Goal: Transaction & Acquisition: Purchase product/service

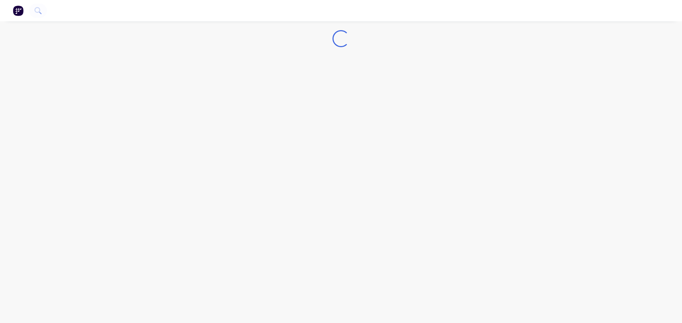
click at [23, 11] on button at bounding box center [18, 10] width 15 height 11
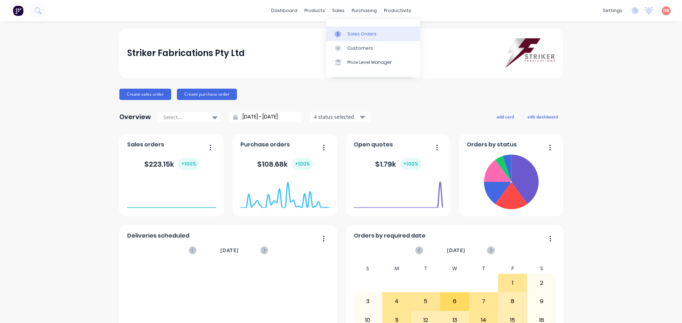
click at [341, 29] on link "Sales Orders" at bounding box center [373, 34] width 94 height 14
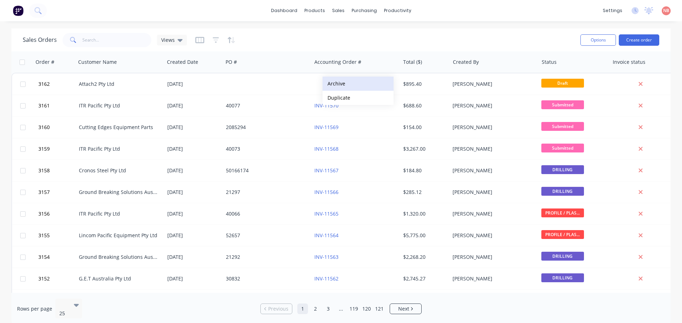
click at [341, 81] on button "Archive" at bounding box center [357, 84] width 71 height 14
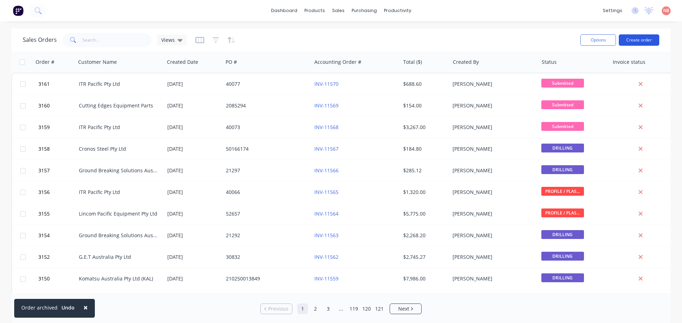
click at [645, 37] on button "Create order" at bounding box center [638, 39] width 40 height 11
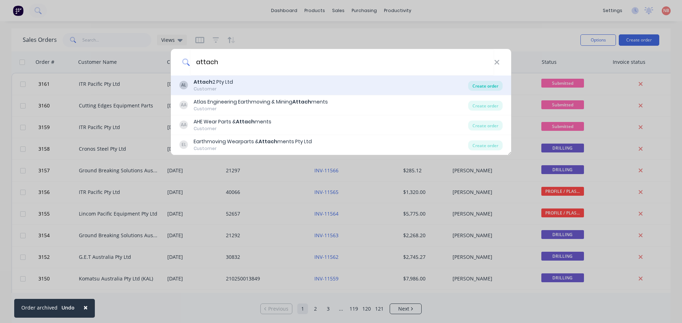
type input "attach"
click at [490, 87] on div "Create order" at bounding box center [485, 86] width 34 height 10
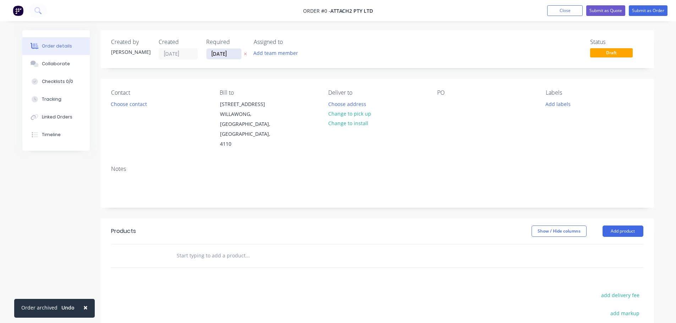
click at [227, 52] on input "[DATE]" at bounding box center [224, 54] width 35 height 11
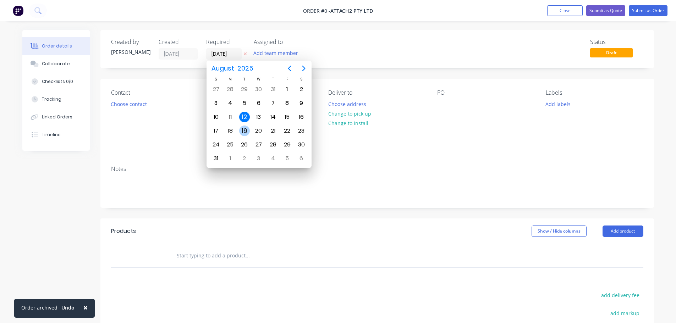
click at [241, 131] on div "19" at bounding box center [244, 131] width 11 height 11
type input "[DATE]"
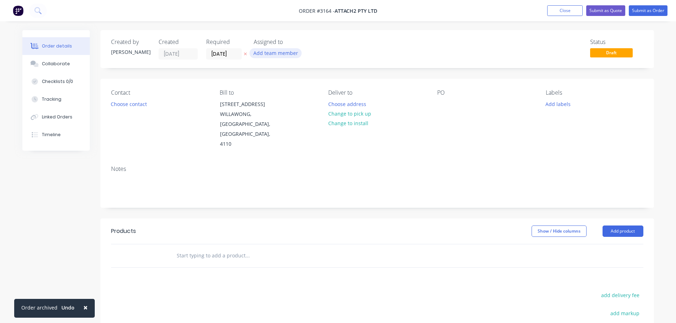
drag, startPoint x: 264, startPoint y: 54, endPoint x: 267, endPoint y: 55, distance: 3.8
click at [264, 54] on button "Add team member" at bounding box center [276, 53] width 52 height 10
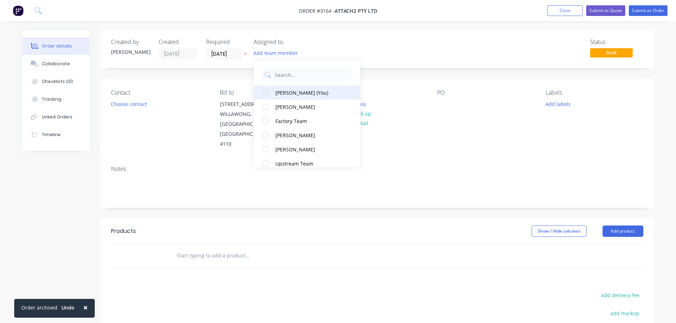
click at [287, 95] on div "[PERSON_NAME] (You)" at bounding box center [310, 92] width 71 height 7
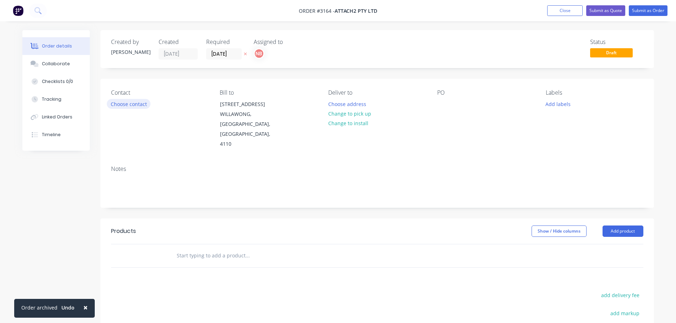
click at [131, 100] on button "Choose contact" at bounding box center [129, 104] width 44 height 10
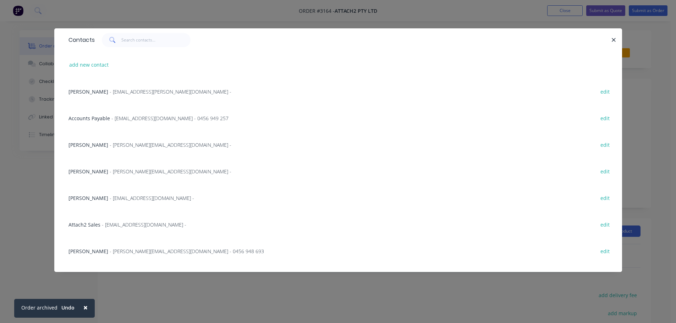
click at [123, 89] on span "- [EMAIL_ADDRESS][PERSON_NAME][DOMAIN_NAME] -" at bounding box center [171, 91] width 122 height 7
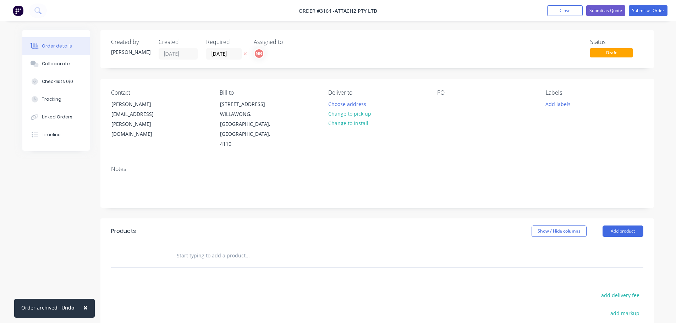
click at [338, 97] on div "Deliver to Choose address Change to pick up Change to install" at bounding box center [376, 119] width 97 height 60
click at [338, 100] on button "Choose address" at bounding box center [346, 104] width 45 height 10
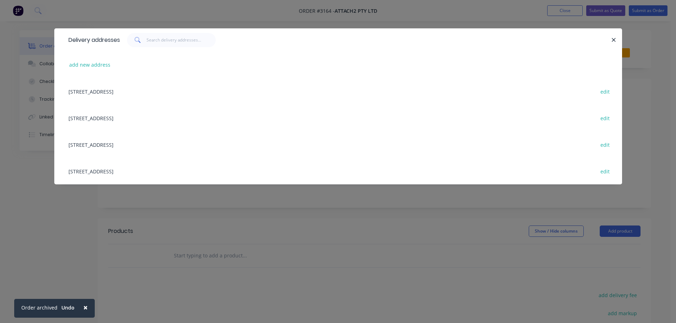
click at [134, 92] on div "[STREET_ADDRESS] edit" at bounding box center [338, 91] width 547 height 27
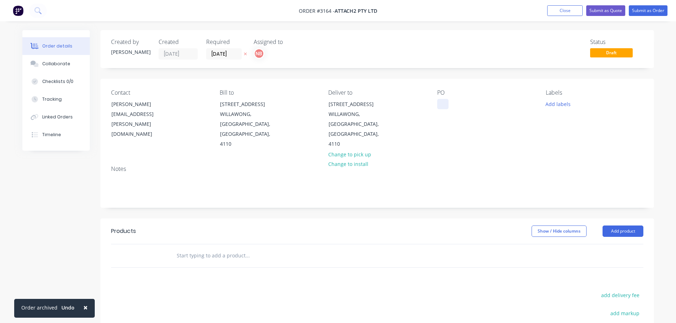
click at [444, 105] on div at bounding box center [442, 104] width 11 height 10
click at [552, 98] on div "Labels Add labels" at bounding box center [594, 119] width 97 height 60
click at [553, 102] on button "Add labels" at bounding box center [558, 104] width 33 height 10
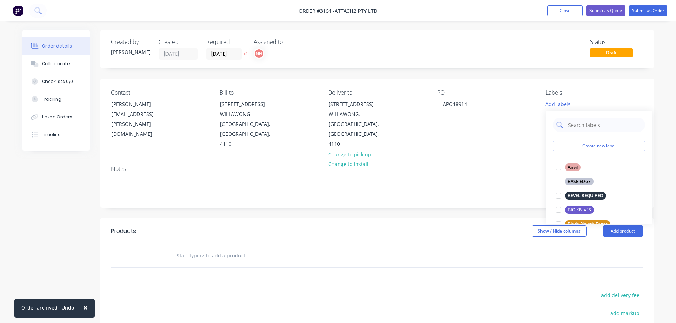
click at [574, 123] on input "text" at bounding box center [605, 125] width 74 height 14
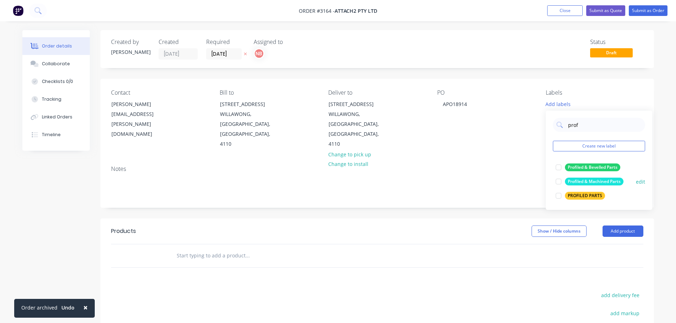
type input "prof"
click at [577, 183] on div "Profiled & Machined Parts" at bounding box center [594, 182] width 59 height 8
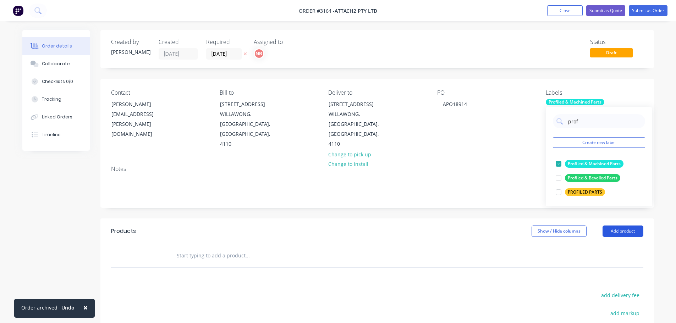
click at [615, 226] on button "Add product" at bounding box center [623, 231] width 41 height 11
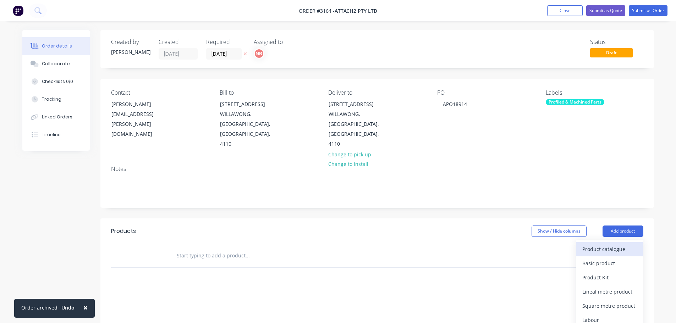
click at [609, 244] on div "Product catalogue" at bounding box center [609, 249] width 55 height 10
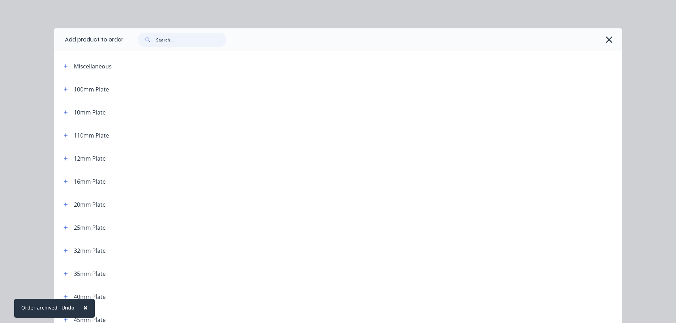
click at [176, 37] on input "text" at bounding box center [191, 40] width 70 height 14
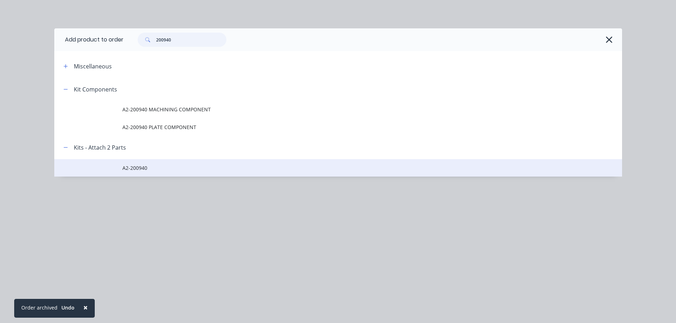
type input "200940"
click at [125, 168] on span "A2-200940" at bounding box center [322, 167] width 400 height 7
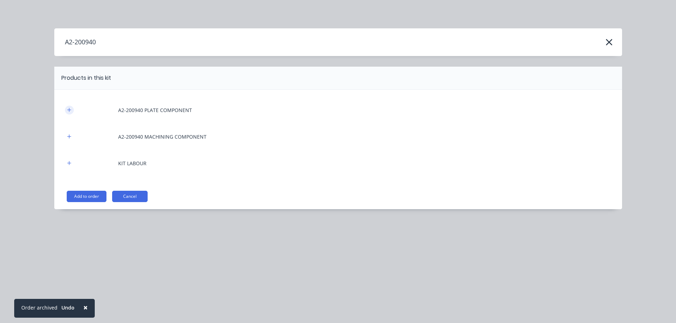
click at [72, 112] on button "button" at bounding box center [69, 110] width 9 height 9
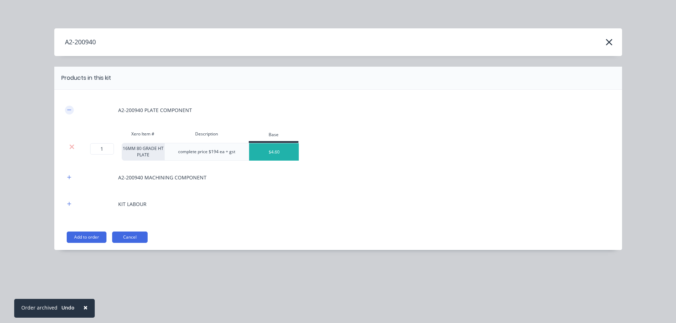
click at [72, 112] on button "button" at bounding box center [69, 110] width 9 height 9
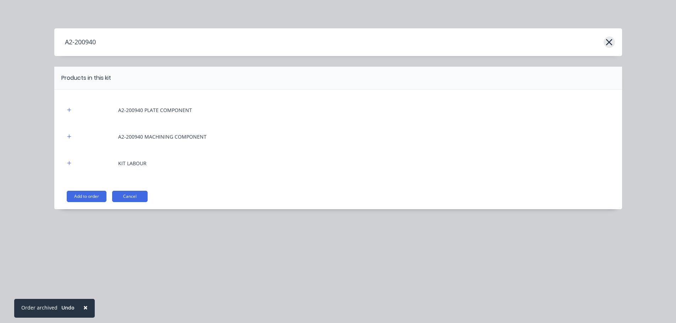
click at [612, 38] on icon "button" at bounding box center [609, 42] width 7 height 10
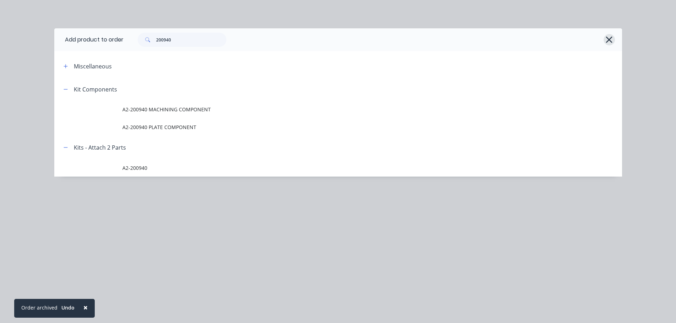
click at [608, 37] on icon "button" at bounding box center [609, 40] width 7 height 10
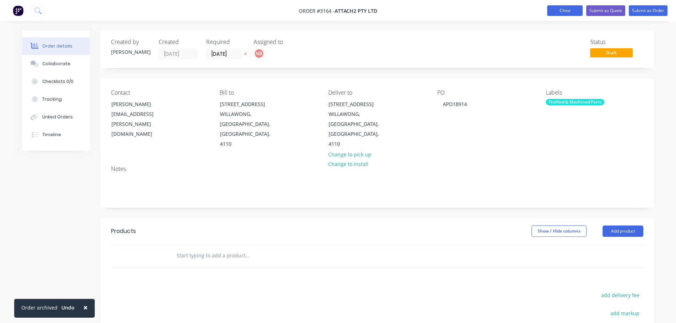
click at [569, 14] on button "Close" at bounding box center [564, 10] width 35 height 11
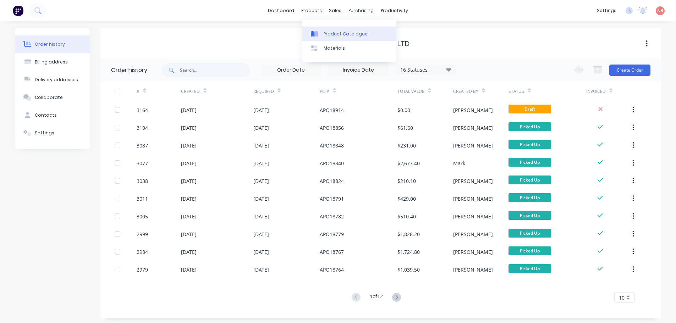
click at [326, 31] on div "Product Catalogue" at bounding box center [346, 34] width 44 height 6
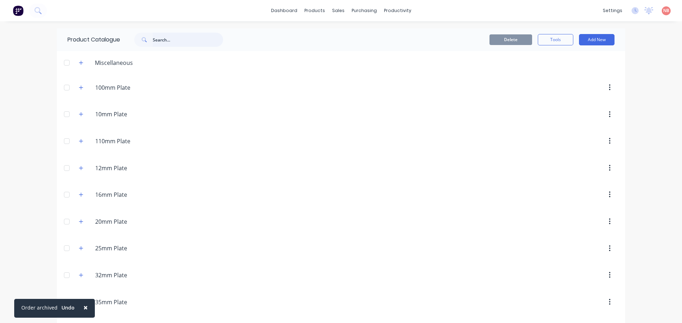
click at [197, 42] on input "text" at bounding box center [188, 40] width 70 height 14
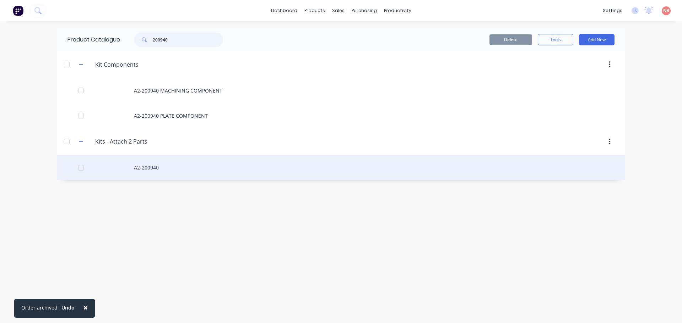
type input "200940"
click at [135, 165] on div "A2-200940" at bounding box center [341, 167] width 568 height 25
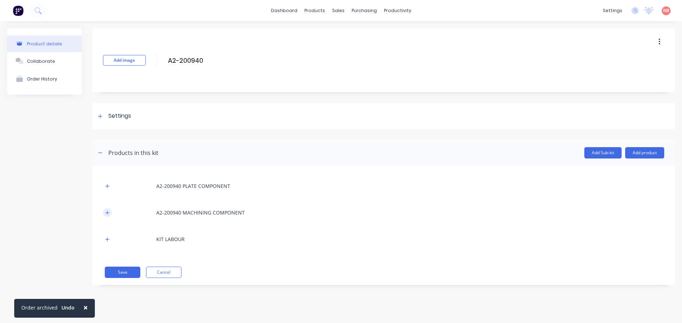
click at [110, 213] on button "button" at bounding box center [107, 212] width 9 height 9
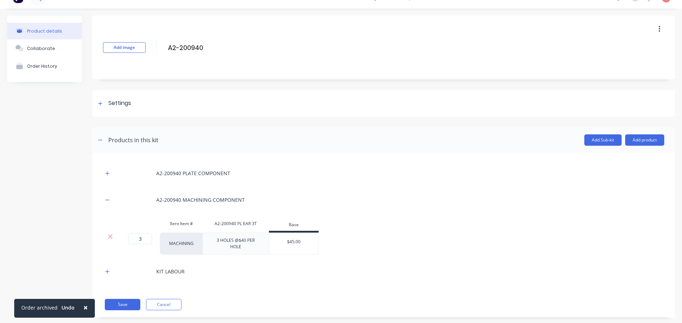
scroll to position [25, 0]
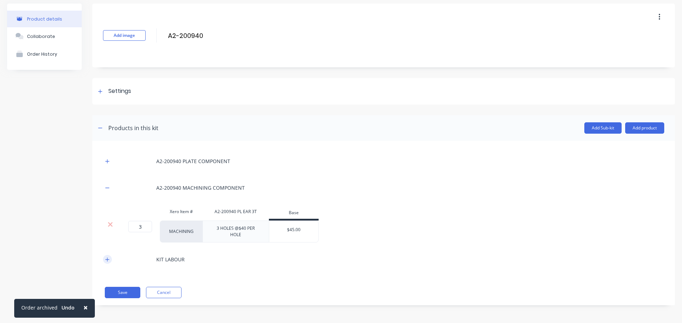
click at [107, 258] on icon "button" at bounding box center [107, 259] width 4 height 5
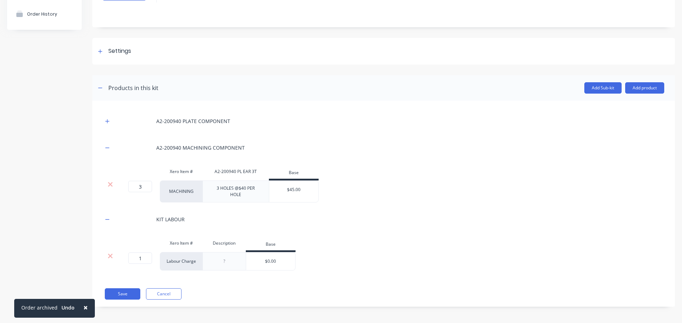
scroll to position [66, 0]
drag, startPoint x: 251, startPoint y: 195, endPoint x: 235, endPoint y: 188, distance: 17.1
click at [235, 188] on div "3 HOLES @$40 PER HOLE" at bounding box center [236, 190] width 60 height 16
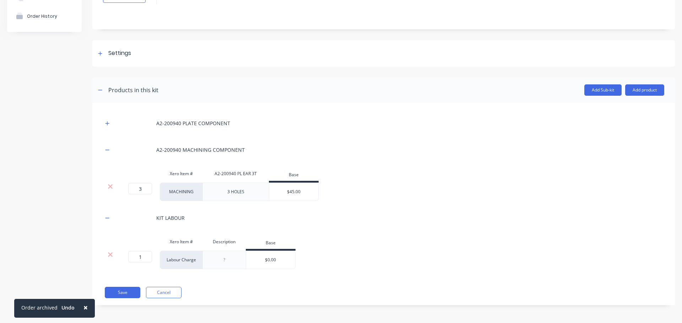
scroll to position [63, 0]
click at [294, 190] on input "$45.00" at bounding box center [288, 192] width 49 height 6
click at [290, 191] on input "$45.00" at bounding box center [288, 192] width 49 height 6
type input "$47.00"
click at [282, 224] on div "KIT LABOUR" at bounding box center [383, 218] width 561 height 20
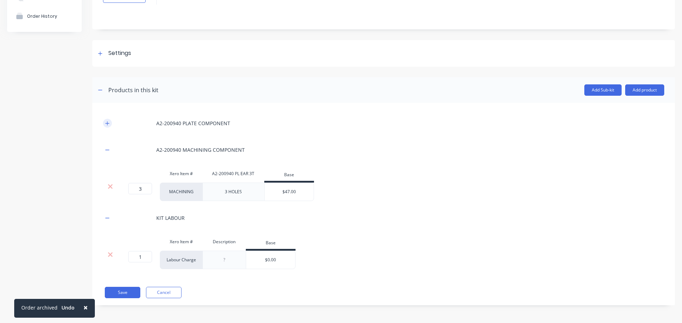
click at [110, 120] on button "button" at bounding box center [107, 123] width 9 height 9
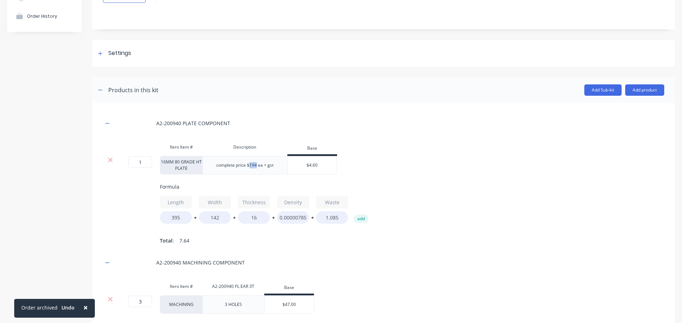
drag, startPoint x: 256, startPoint y: 166, endPoint x: 249, endPoint y: 167, distance: 6.8
click at [249, 167] on div "complete price $194 ea + gst" at bounding box center [244, 165] width 69 height 9
click at [270, 165] on div "complete price $201 ea + gst" at bounding box center [244, 165] width 69 height 9
click at [256, 167] on div "complete price $201 ea + GST" at bounding box center [244, 165] width 71 height 9
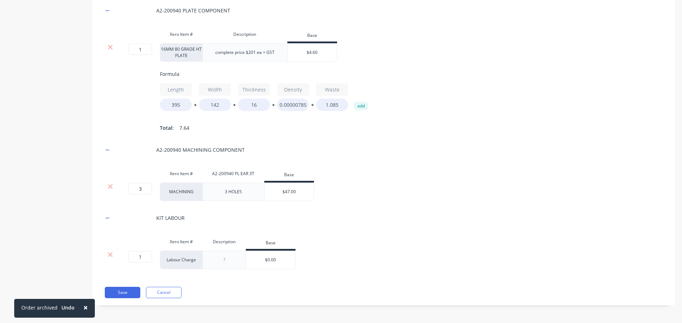
scroll to position [181, 0]
click at [274, 261] on input "$0.00" at bounding box center [270, 260] width 49 height 6
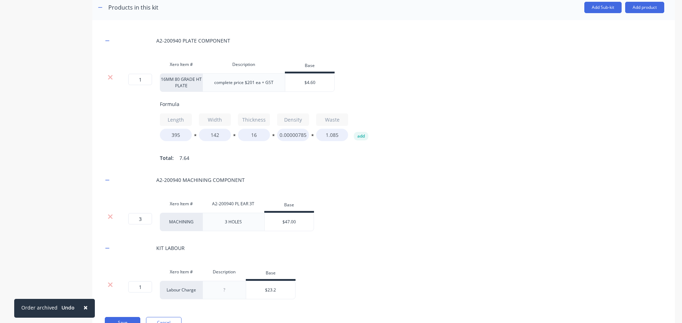
type input "$23.2"
click at [340, 264] on div "A2-200940 PLATE COMPONENT Xero Item # Description Base 1 1 ? 16MM 80 GRADE HT P…" at bounding box center [383, 165] width 561 height 269
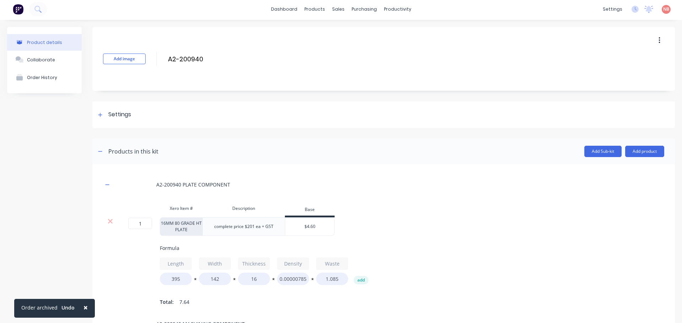
scroll to position [0, 0]
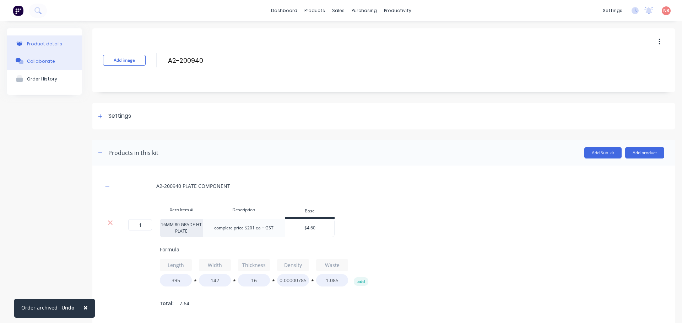
click at [56, 65] on button "Collaborate" at bounding box center [44, 61] width 75 height 18
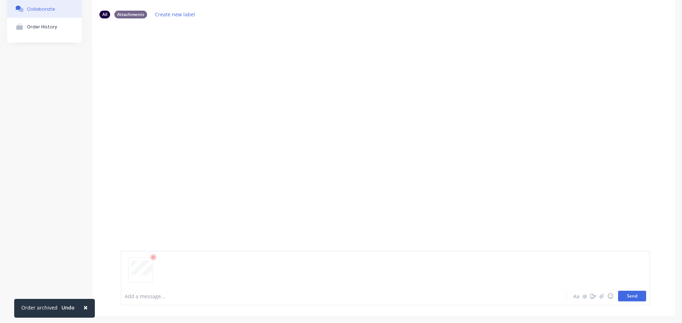
click at [631, 298] on button "Send" at bounding box center [632, 296] width 28 height 11
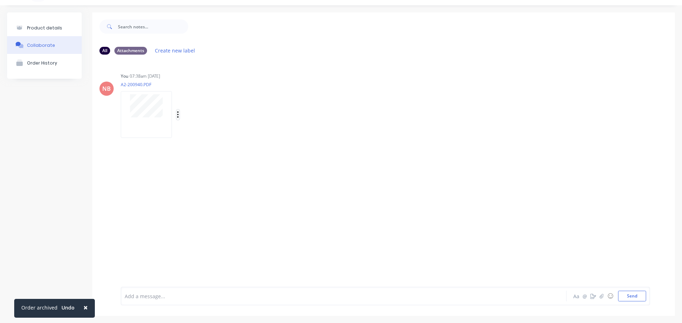
click at [177, 117] on icon "button" at bounding box center [177, 114] width 1 height 6
click at [208, 121] on button "Labels" at bounding box center [225, 118] width 80 height 16
click at [224, 94] on div "Labels Auto-attach to new orders Sales Orders Purchase Orders Download Delete" at bounding box center [186, 114] width 130 height 53
click at [0, 0] on button "button" at bounding box center [0, 0] width 0 height 0
click at [0, 0] on button "Auto-attach to new orders" at bounding box center [0, 0] width 0 height 0
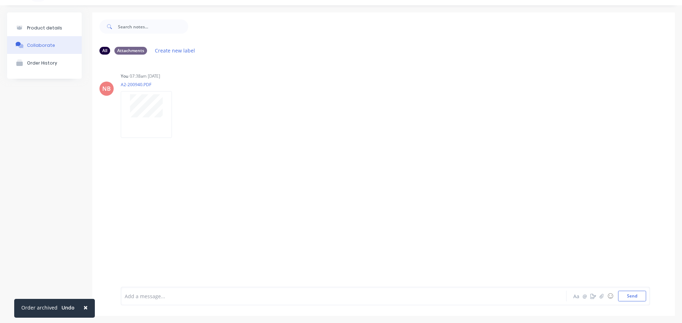
click at [0, 0] on label at bounding box center [0, 0] width 0 height 0
click at [0, 0] on input "checkbox" at bounding box center [0, 0] width 0 height 0
checkbox input "true"
click at [0, 0] on label at bounding box center [0, 0] width 0 height 0
click at [0, 0] on input "checkbox" at bounding box center [0, 0] width 0 height 0
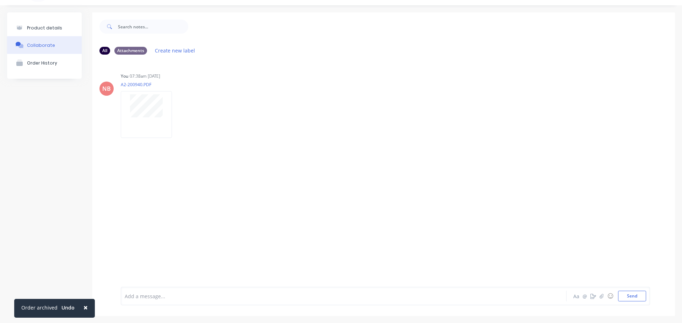
checkbox input "true"
click at [337, 96] on div "You 07:38am [DATE] A2-200940.PDF Labels Auto-attach to new orders Sales Orders …" at bounding box center [232, 103] width 222 height 64
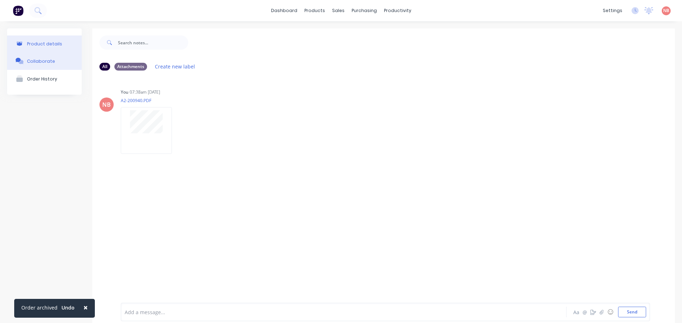
click at [64, 44] on button "Product details" at bounding box center [44, 43] width 75 height 17
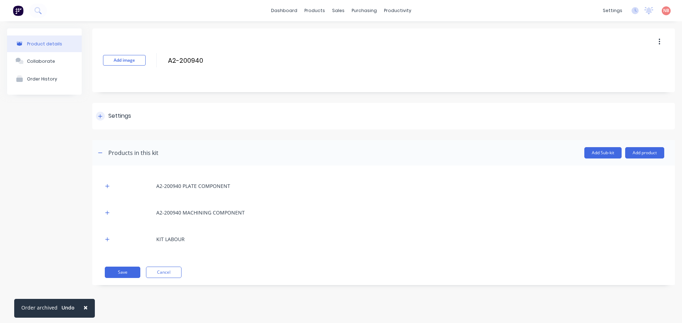
click at [99, 117] on icon at bounding box center [100, 116] width 4 height 5
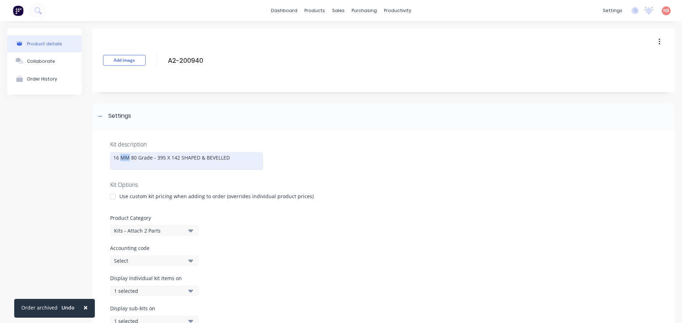
drag, startPoint x: 128, startPoint y: 159, endPoint x: 120, endPoint y: 159, distance: 7.5
click at [120, 159] on div "16 MM 80 Grade - 395 X 142 SHAPED & BEVELLED" at bounding box center [186, 161] width 153 height 18
click at [168, 157] on div "16mm 80 Grade - 395 X 142 SHAPED & BEVELLED" at bounding box center [186, 161] width 153 height 18
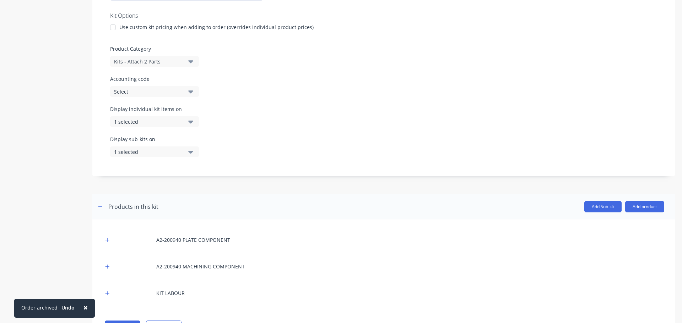
scroll to position [203, 0]
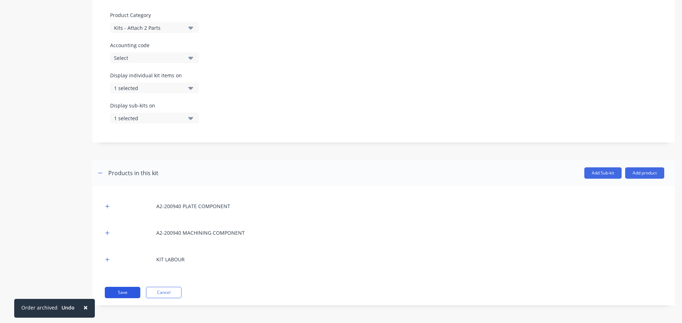
click at [127, 291] on button "Save" at bounding box center [122, 292] width 35 height 11
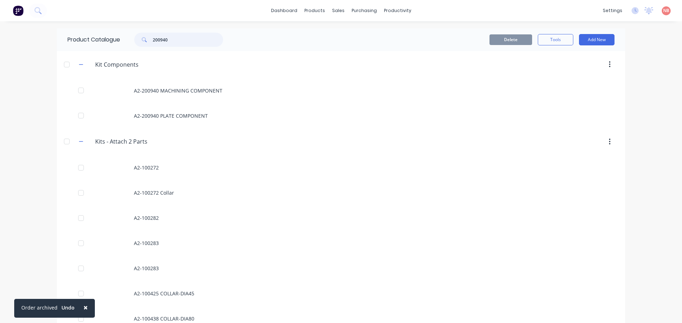
click at [189, 43] on input "200940" at bounding box center [188, 40] width 70 height 14
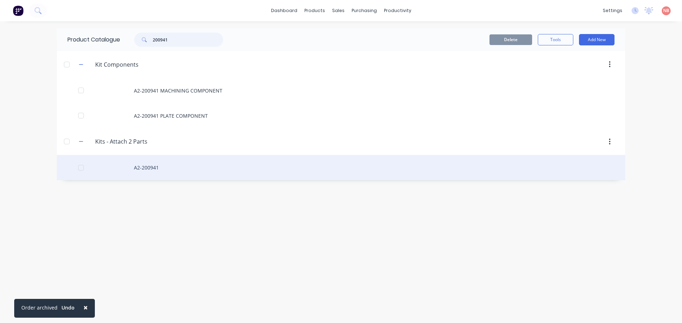
type input "200941"
click at [154, 165] on div "A2-200941" at bounding box center [341, 167] width 568 height 25
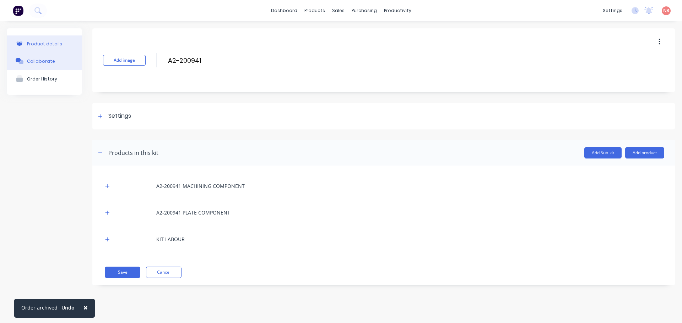
click at [61, 63] on button "Collaborate" at bounding box center [44, 61] width 75 height 18
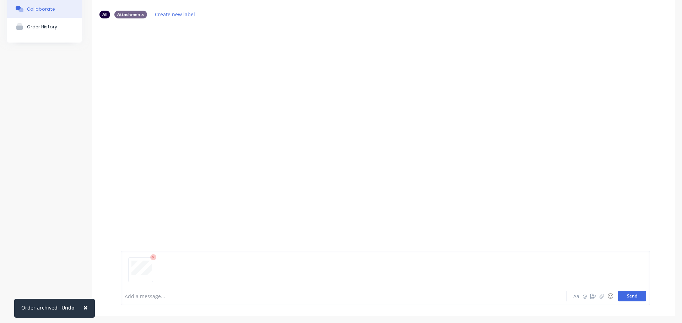
click at [620, 295] on button "Send" at bounding box center [632, 296] width 28 height 11
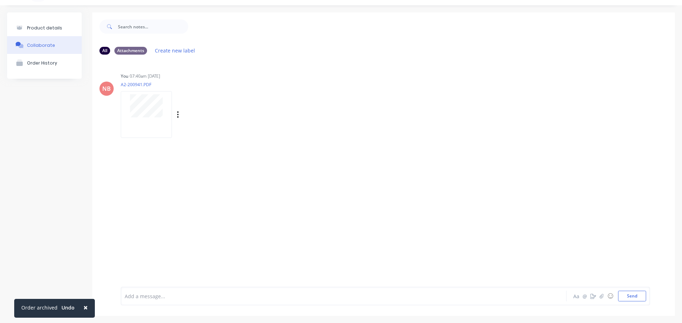
click at [179, 115] on div "Labels Auto-attach to new orders Sales Orders Purchase Orders Download Delete" at bounding box center [215, 115] width 80 height 10
click at [177, 114] on icon "button" at bounding box center [177, 114] width 1 height 6
click at [210, 131] on button "Auto-attach to new orders" at bounding box center [225, 134] width 80 height 17
click at [293, 130] on label at bounding box center [293, 130] width 0 height 0
click at [282, 133] on input "checkbox" at bounding box center [279, 133] width 6 height 7
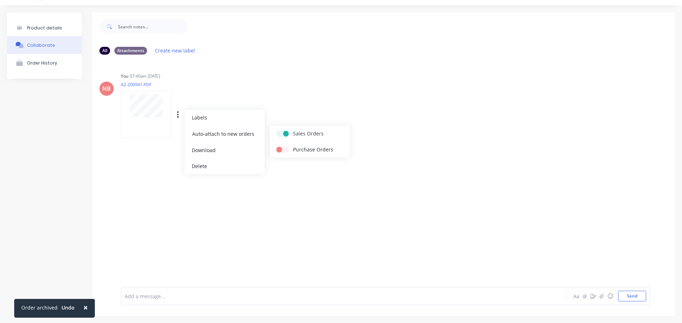
checkbox input "true"
click at [293, 146] on label at bounding box center [293, 146] width 0 height 0
click at [282, 148] on input "checkbox" at bounding box center [279, 149] width 6 height 7
checkbox input "true"
click at [303, 89] on div "You 07:40am [DATE] A2-200941.PDF Labels Auto-attach to new orders Sales Orders …" at bounding box center [232, 103] width 222 height 64
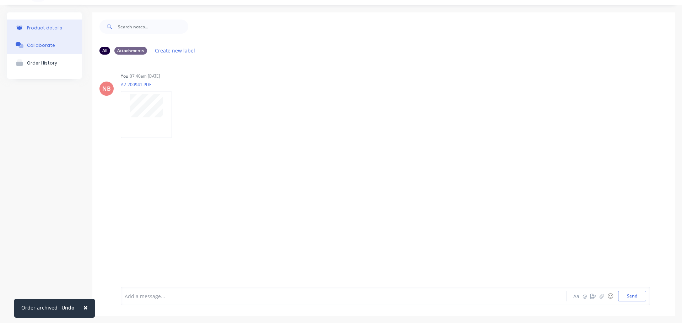
click at [55, 29] on div "Product details" at bounding box center [44, 27] width 35 height 5
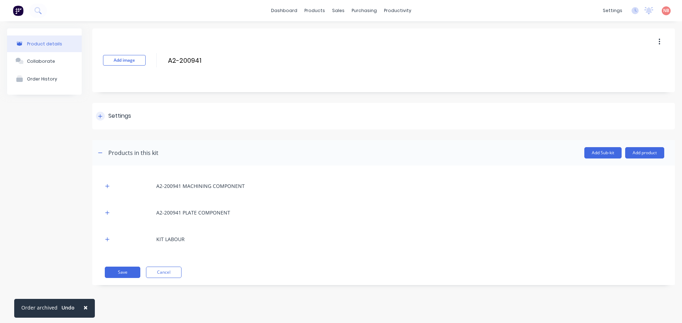
click at [99, 116] on icon at bounding box center [100, 116] width 4 height 5
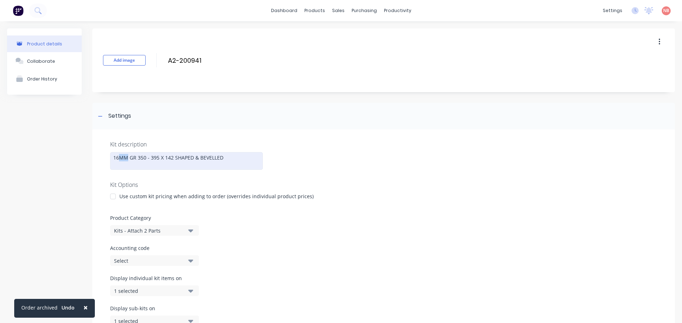
drag, startPoint x: 128, startPoint y: 157, endPoint x: 120, endPoint y: 158, distance: 7.9
click at [120, 158] on div "16MM GR 350 - 395 X 142 SHAPED & BEVELLED" at bounding box center [186, 161] width 153 height 18
click at [163, 161] on div "16mm GR 350 - 395 X 142 SHAPED & BEVELLED" at bounding box center [186, 161] width 153 height 18
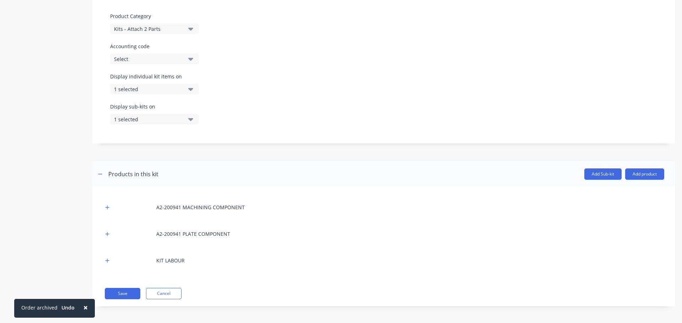
scroll to position [203, 0]
click at [108, 207] on icon "button" at bounding box center [107, 206] width 4 height 5
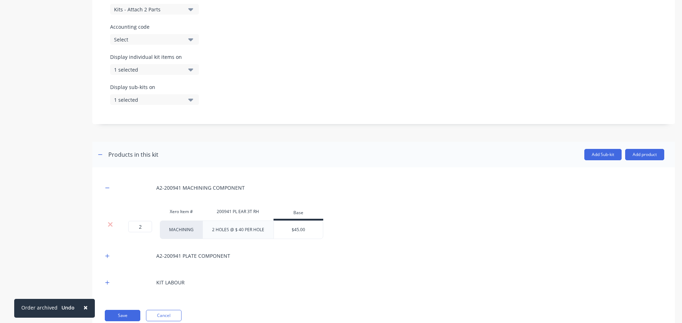
scroll to position [245, 0]
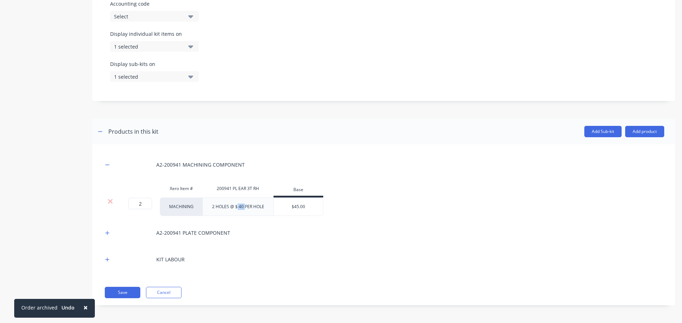
drag, startPoint x: 237, startPoint y: 209, endPoint x: 250, endPoint y: 217, distance: 14.5
click at [249, 217] on div "A2-200941 MACHINING COMPONENT Xero Item # 200941 PL EAR 3T RH Base 2 2 ? MACHIN…" at bounding box center [383, 212] width 561 height 114
drag, startPoint x: 266, startPoint y: 207, endPoint x: 229, endPoint y: 208, distance: 37.3
click at [229, 208] on div "2 HOLES @ $ 40 PER HOLE" at bounding box center [238, 206] width 64 height 9
click at [108, 233] on icon "button" at bounding box center [107, 233] width 4 height 4
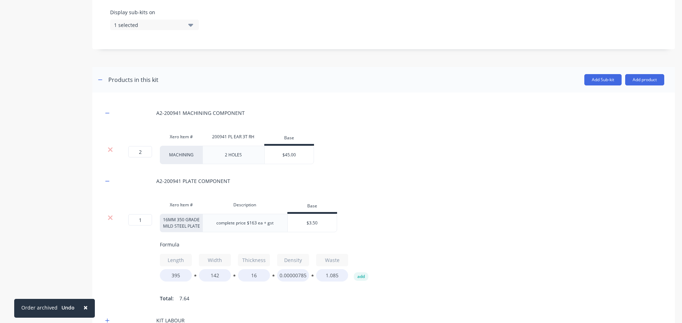
scroll to position [316, 0]
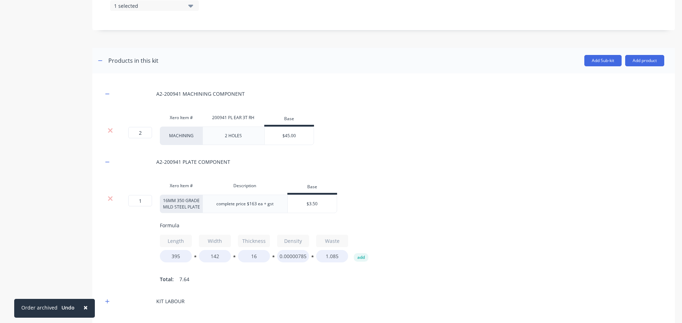
click at [253, 204] on div "complete price $163 ea + gst" at bounding box center [244, 203] width 69 height 9
drag, startPoint x: 274, startPoint y: 204, endPoint x: 268, endPoint y: 206, distance: 5.7
click at [266, 206] on div "complete price $173 ea + gst" at bounding box center [244, 203] width 69 height 9
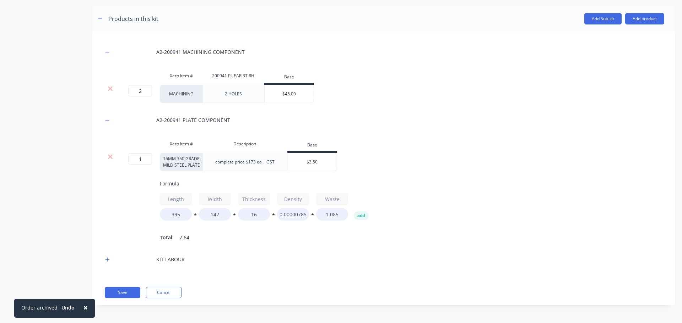
scroll to position [363, 0]
click at [305, 91] on input "$45.00" at bounding box center [288, 94] width 49 height 6
drag, startPoint x: 301, startPoint y: 88, endPoint x: 285, endPoint y: 88, distance: 16.3
click at [285, 91] on input "$45.00" at bounding box center [288, 94] width 49 height 6
type input "$62"
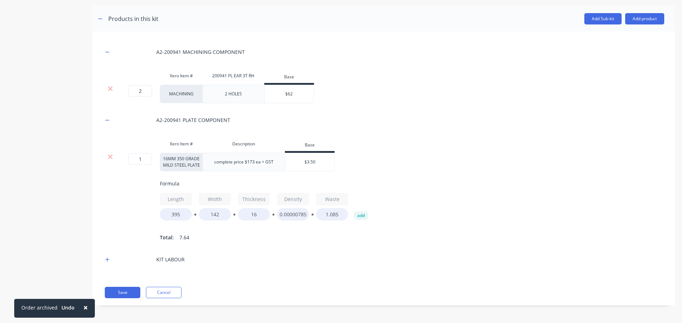
click at [372, 101] on div "A2-200941 MACHINING COMPONENT Xero Item # 200941 PL EAR 3T RH Base 2 2 ? MACHIN…" at bounding box center [383, 155] width 561 height 227
click at [109, 259] on icon "button" at bounding box center [107, 259] width 4 height 5
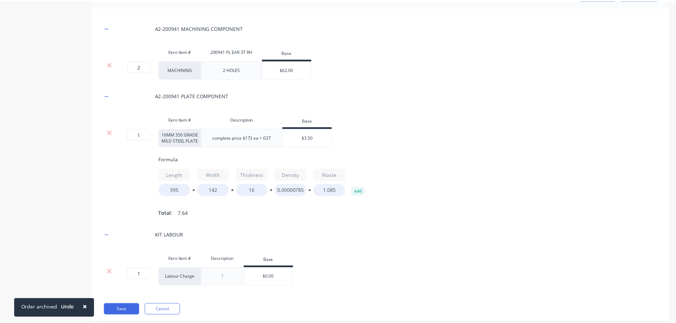
scroll to position [398, 0]
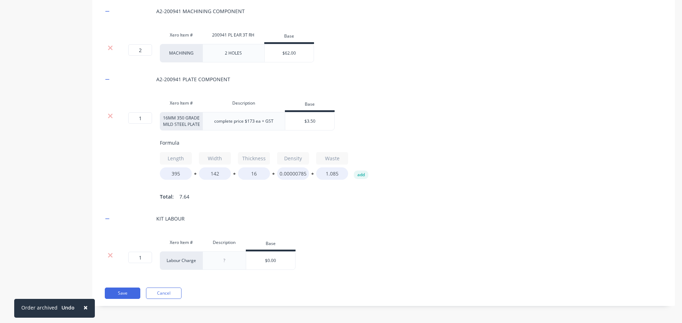
click at [273, 264] on input "$0.00" at bounding box center [270, 261] width 49 height 6
type input "$21"
click at [131, 299] on button "Save" at bounding box center [122, 293] width 35 height 11
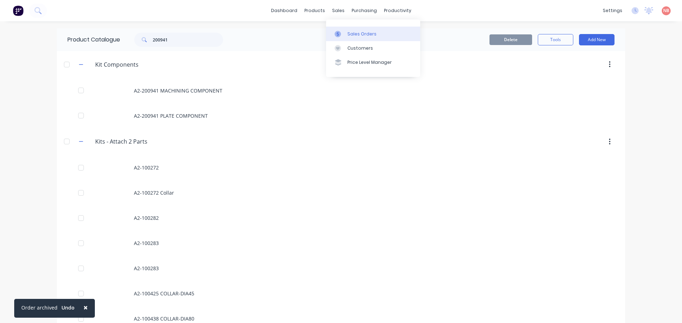
click at [342, 33] on div at bounding box center [339, 34] width 11 height 6
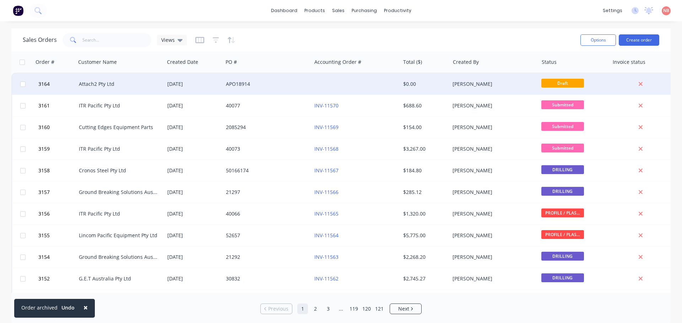
click at [284, 78] on div "APO18914" at bounding box center [267, 83] width 88 height 21
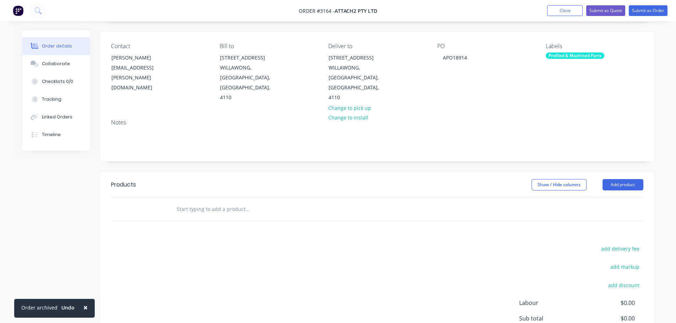
scroll to position [35, 0]
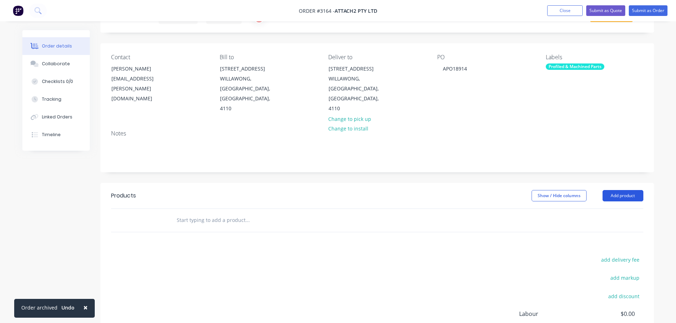
click at [630, 190] on button "Add product" at bounding box center [623, 195] width 41 height 11
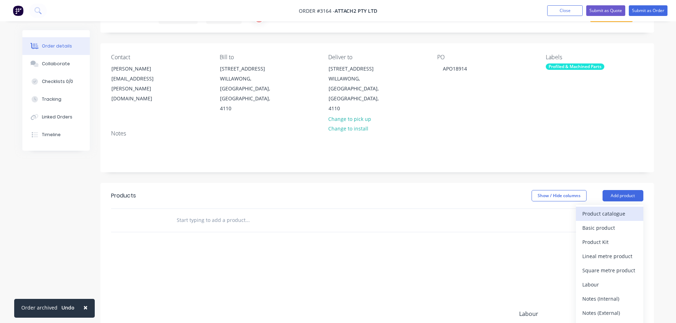
click at [618, 209] on div "Product catalogue" at bounding box center [609, 214] width 55 height 10
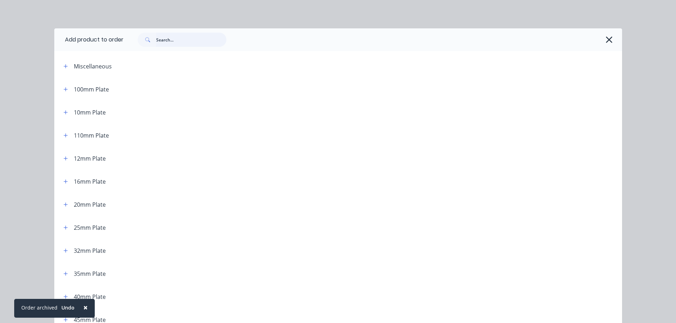
click at [198, 40] on input "text" at bounding box center [191, 40] width 70 height 14
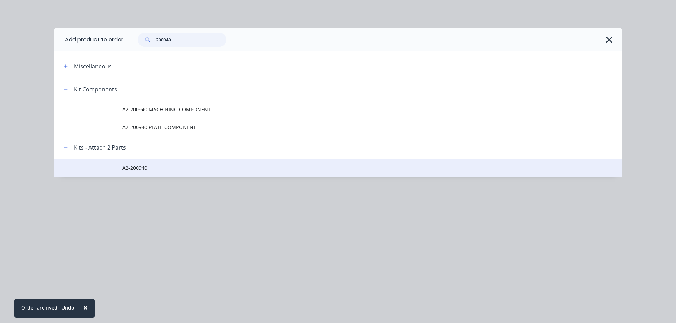
type input "200940"
click at [137, 166] on span "A2-200940" at bounding box center [322, 167] width 400 height 7
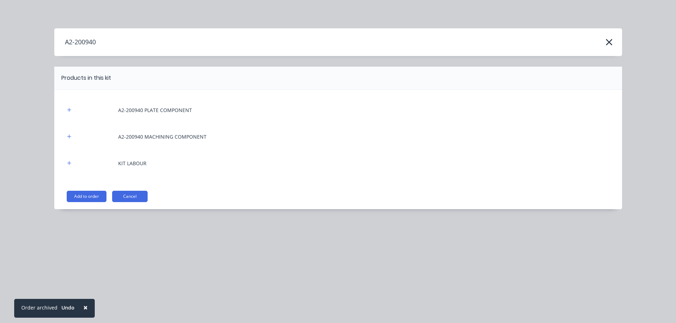
drag, startPoint x: 80, startPoint y: 193, endPoint x: 122, endPoint y: 189, distance: 41.7
click at [80, 193] on button "Add to order" at bounding box center [87, 196] width 40 height 11
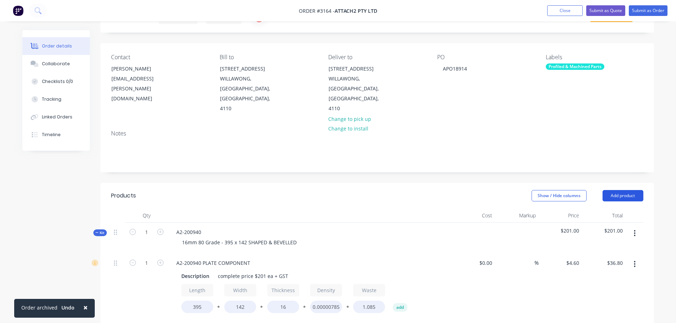
click at [614, 190] on button "Add product" at bounding box center [623, 195] width 41 height 11
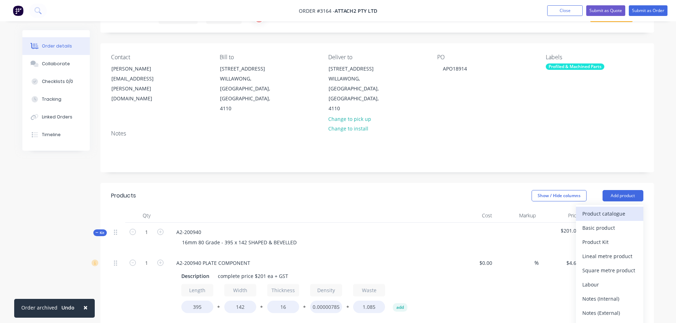
click at [608, 209] on div "Product catalogue" at bounding box center [609, 214] width 55 height 10
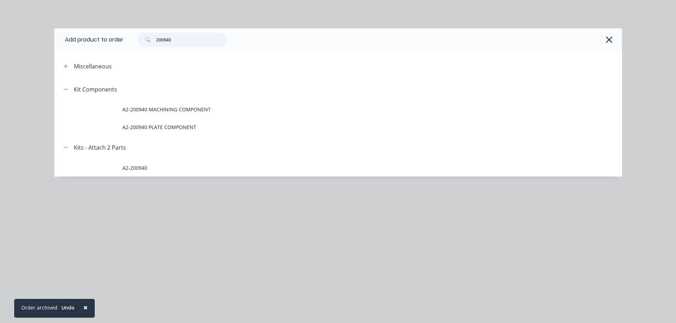
click at [184, 39] on input "200940" at bounding box center [191, 40] width 70 height 14
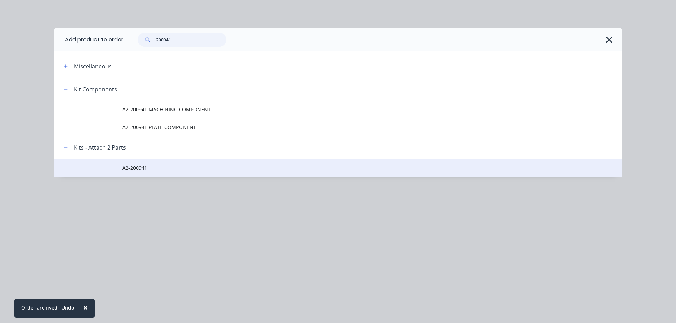
type input "200941"
click at [149, 166] on span "A2-200941" at bounding box center [322, 167] width 400 height 7
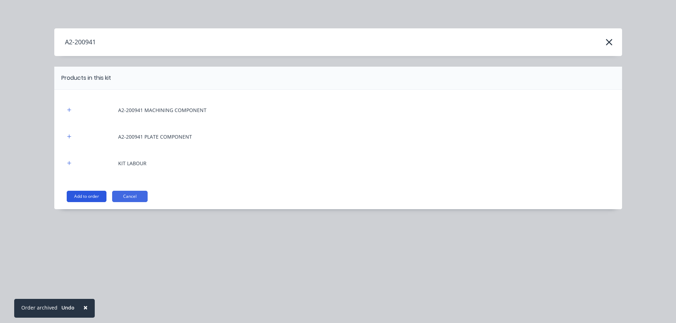
click at [88, 193] on button "Add to order" at bounding box center [87, 196] width 40 height 11
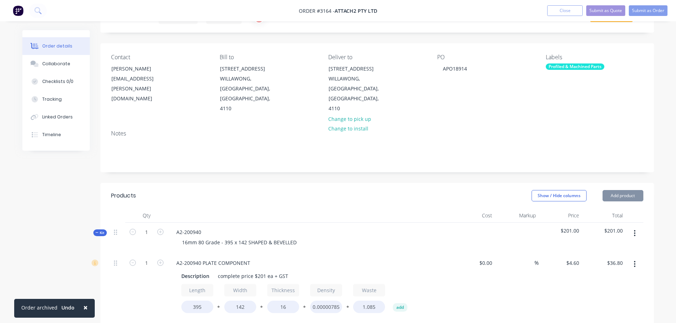
type input "$62.00"
type input "$124.00"
type input "$3.50"
type input "$28.00"
type input "$21.00"
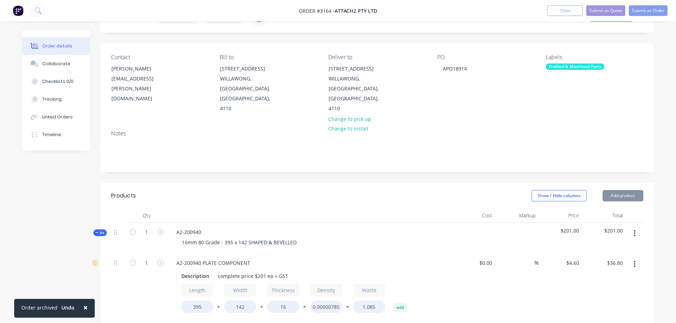
type input "$21.00"
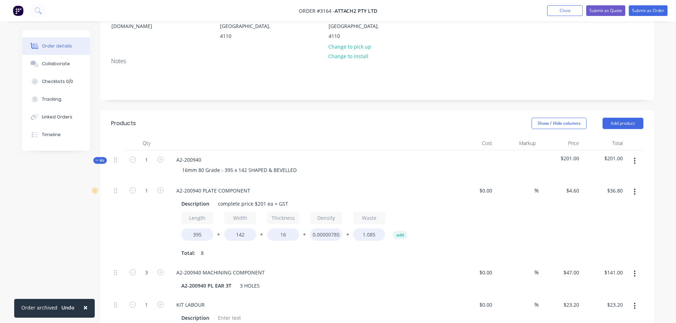
scroll to position [106, 0]
click at [613, 119] on button "Add product" at bounding box center [623, 124] width 41 height 11
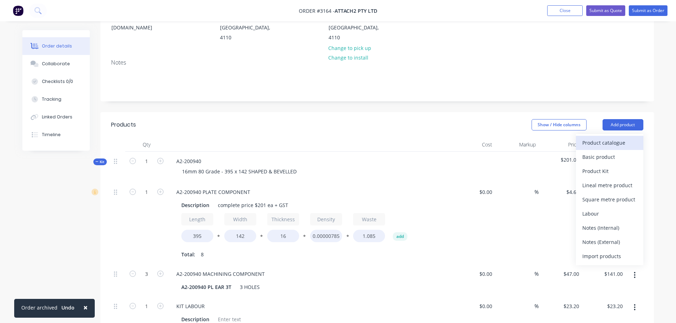
click at [600, 138] on div "Product catalogue" at bounding box center [609, 143] width 55 height 10
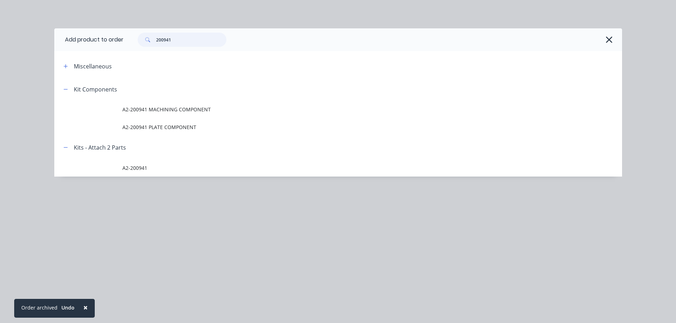
drag, startPoint x: 195, startPoint y: 38, endPoint x: 152, endPoint y: 47, distance: 43.5
click at [152, 47] on div "200941" at bounding box center [373, 39] width 499 height 23
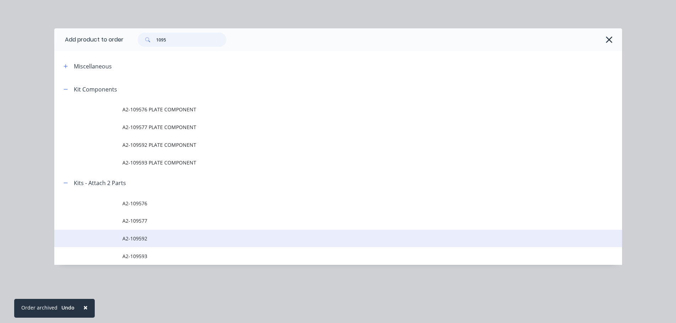
type input "1095"
click at [149, 238] on span "A2-109592" at bounding box center [322, 238] width 400 height 7
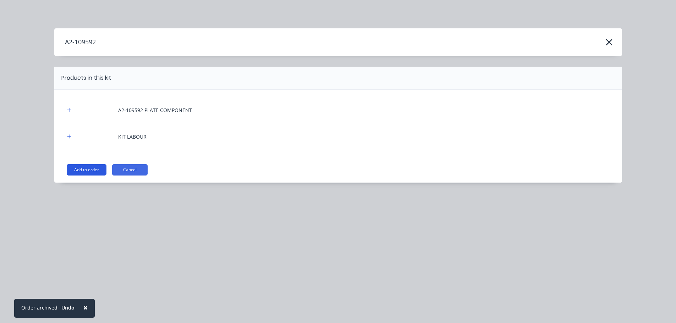
click at [91, 168] on button "Add to order" at bounding box center [87, 169] width 40 height 11
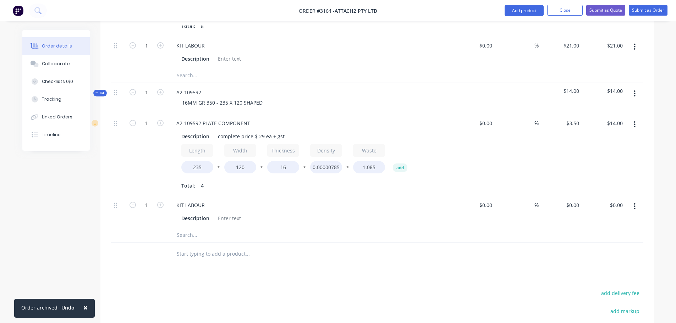
scroll to position [568, 0]
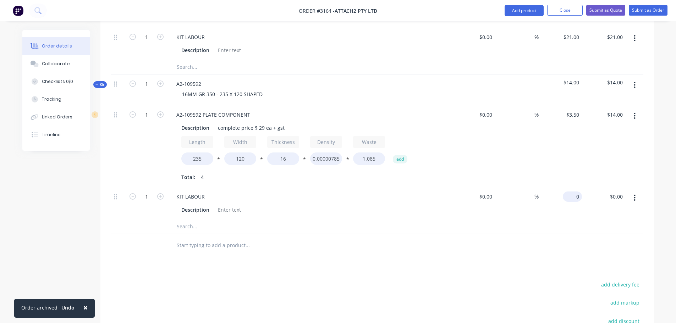
click at [572, 192] on div "0 $0.00" at bounding box center [572, 197] width 19 height 10
type input "$15.00"
click at [554, 234] on div at bounding box center [377, 245] width 532 height 23
click at [527, 8] on button "Add product" at bounding box center [524, 10] width 39 height 11
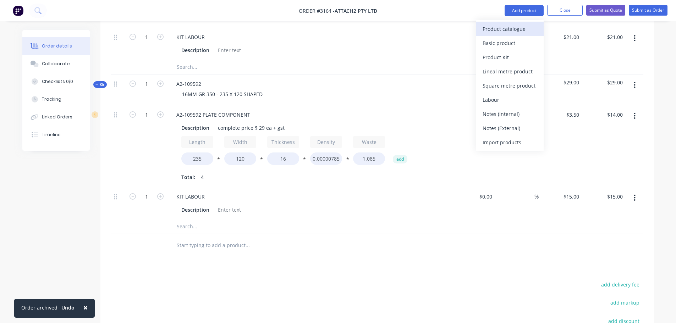
click at [524, 24] on div "Product catalogue" at bounding box center [510, 29] width 55 height 10
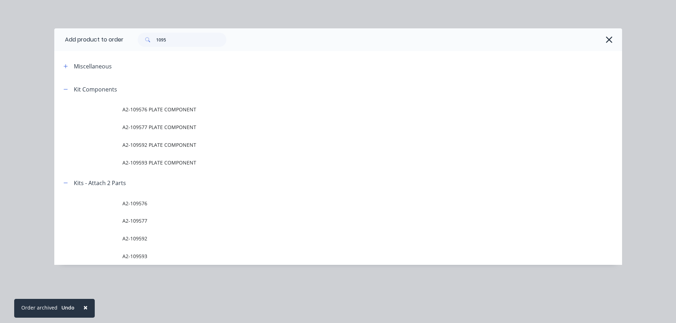
click at [146, 254] on span "A2-109593" at bounding box center [322, 256] width 400 height 7
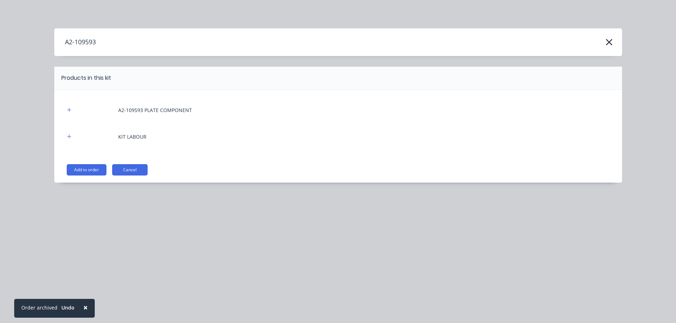
click at [87, 177] on div "A2-109593 PLATE COMPONENT KIT LABOUR Add to order Cancel" at bounding box center [338, 136] width 568 height 93
click at [88, 173] on button "Add to order" at bounding box center [87, 169] width 40 height 11
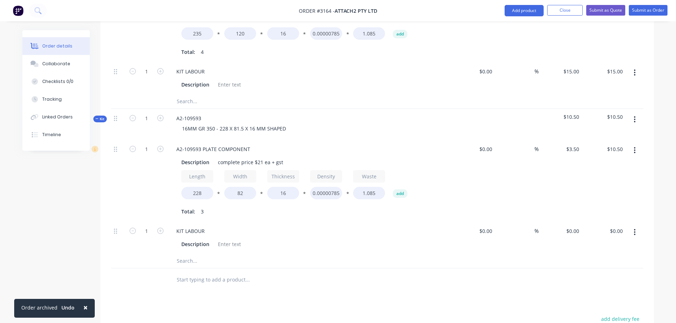
scroll to position [710, 0]
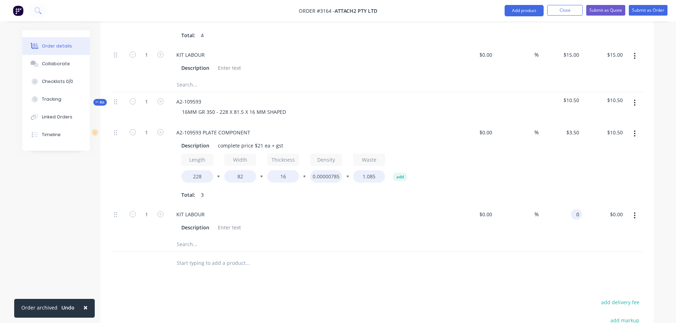
click at [579, 209] on input "0" at bounding box center [578, 214] width 8 height 10
type input "$10.50"
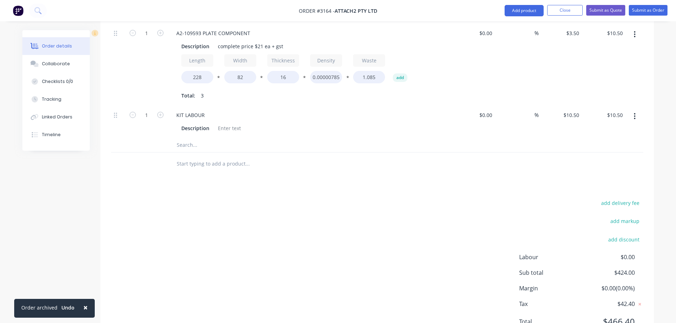
scroll to position [816, 0]
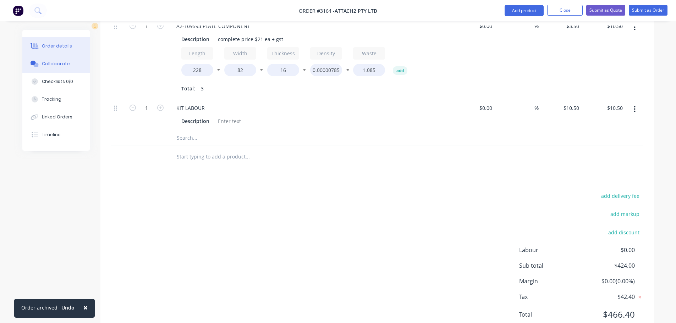
click at [44, 63] on div "Collaborate" at bounding box center [56, 64] width 28 height 6
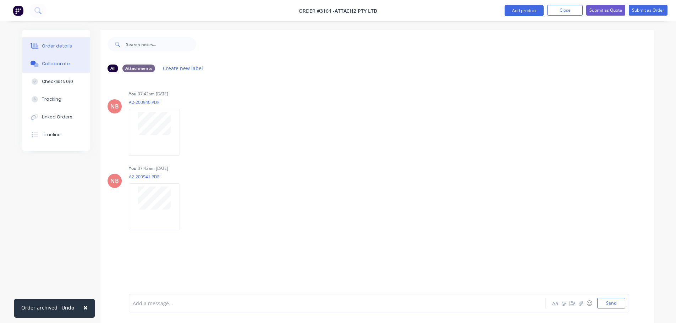
click at [54, 48] on div "Order details" at bounding box center [57, 46] width 30 height 6
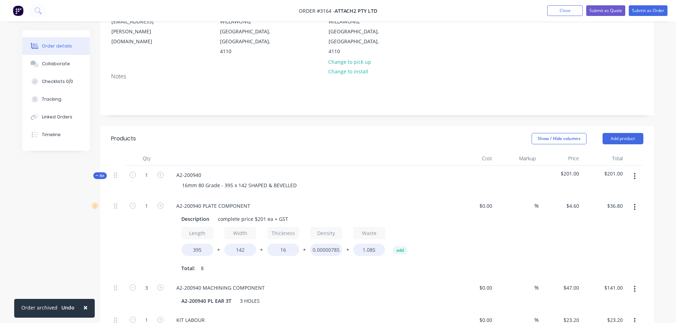
scroll to position [106, 0]
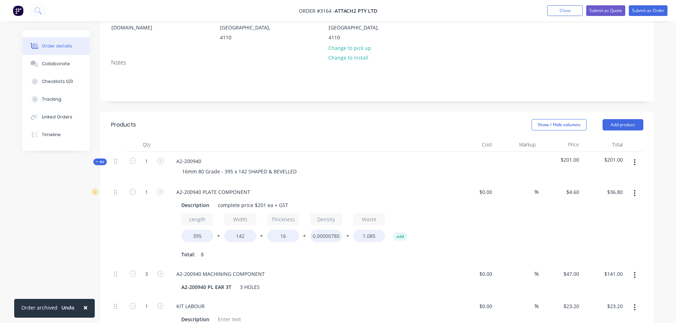
click at [60, 63] on div "Collaborate" at bounding box center [56, 64] width 28 height 6
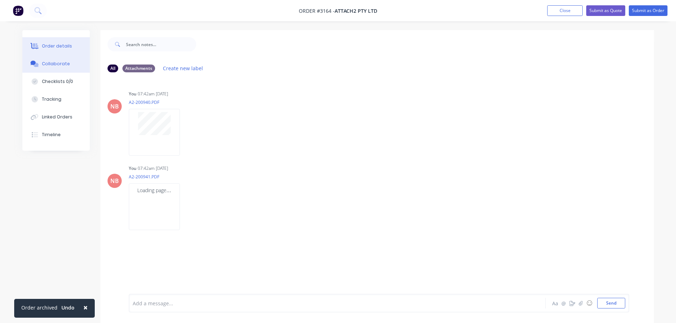
click at [60, 43] on button "Order details" at bounding box center [55, 46] width 67 height 18
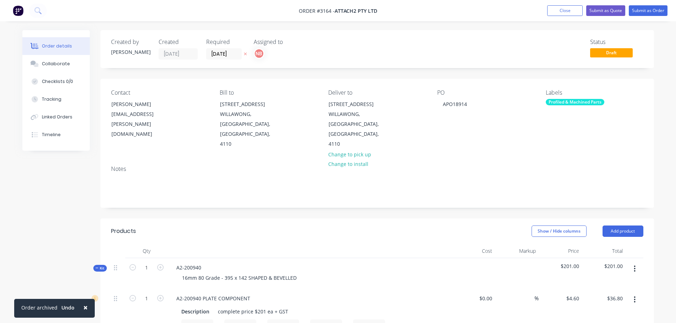
type input "$4.60"
type input "$36.80"
type input "$47.00"
type input "$141.00"
type input "$23.20"
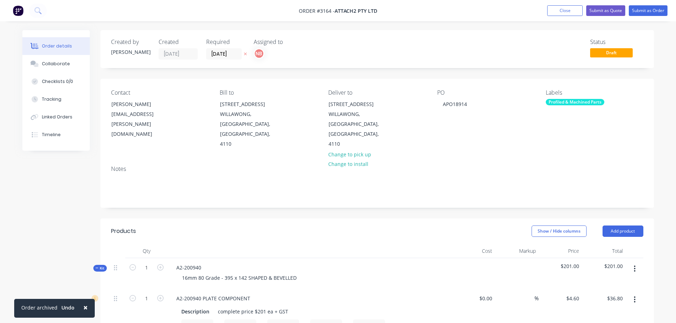
type input "$23.20"
type input "$62.00"
type input "$124.00"
type input "$3.50"
type input "$28.00"
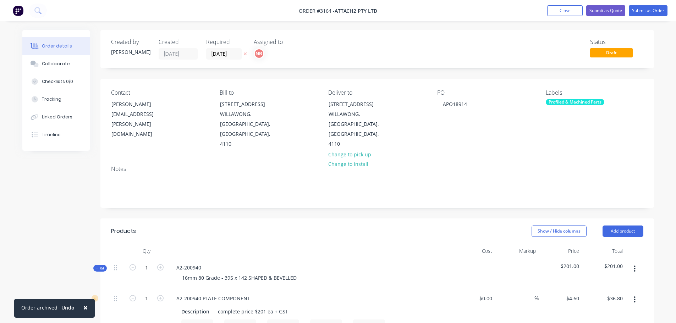
type input "$21.00"
type input "$3.50"
type input "$14.00"
type input "$15.00"
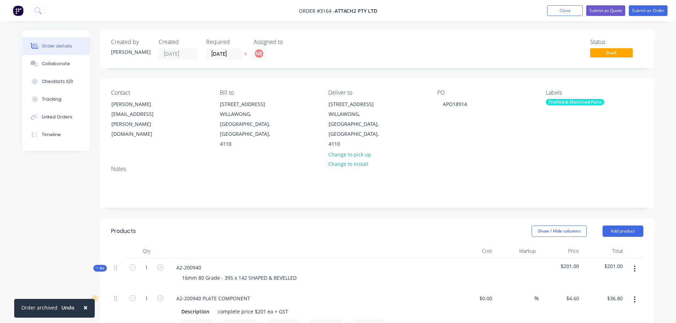
type input "$15.00"
type input "$3.50"
type input "$10.50"
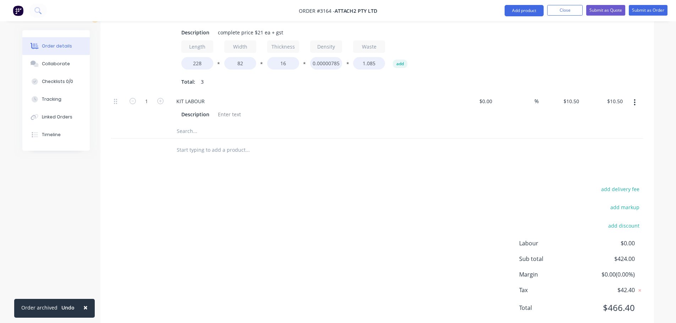
scroll to position [833, 0]
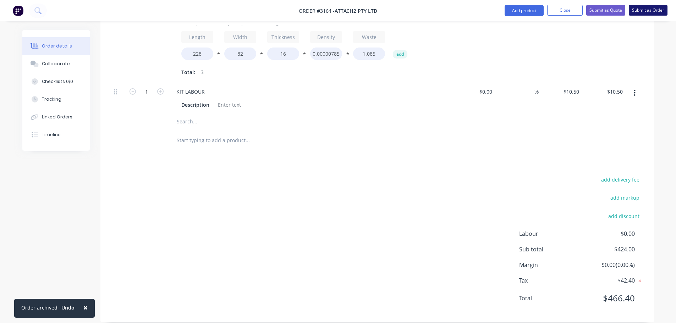
click at [645, 12] on button "Submit as Order" at bounding box center [648, 10] width 39 height 11
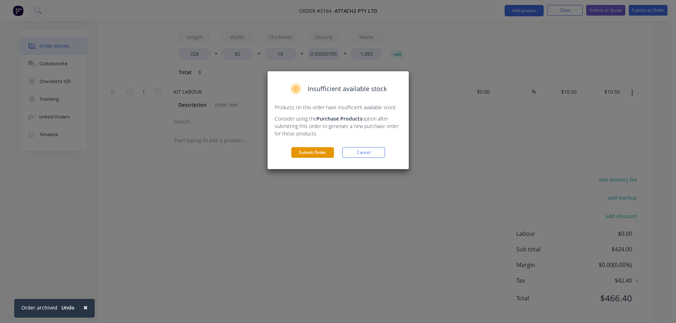
click at [301, 152] on button "Submit Order" at bounding box center [312, 152] width 43 height 11
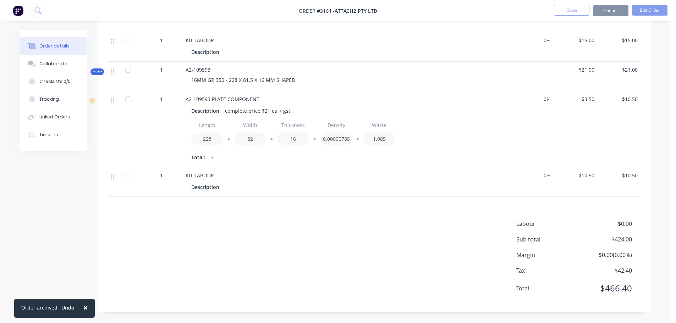
scroll to position [633, 0]
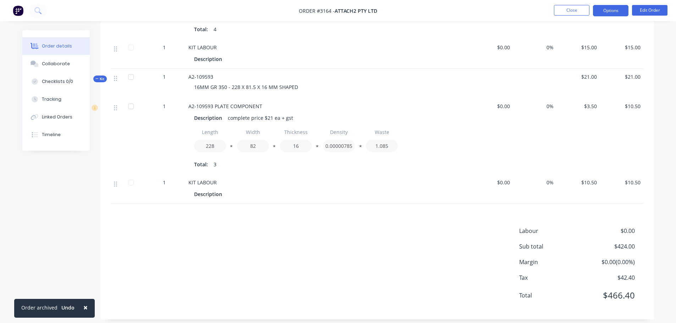
click at [604, 11] on button "Options" at bounding box center [610, 10] width 35 height 11
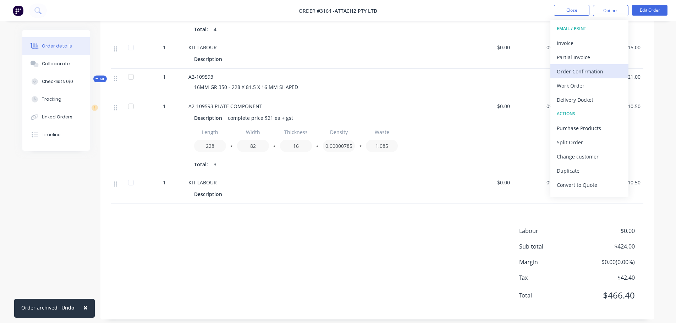
click at [571, 70] on div "Order Confirmation" at bounding box center [589, 71] width 65 height 10
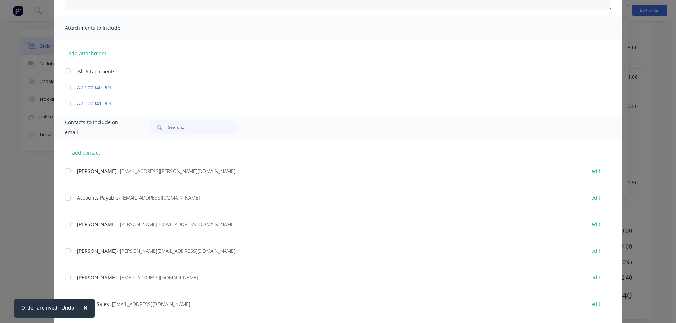
click at [62, 172] on div at bounding box center [68, 171] width 14 height 14
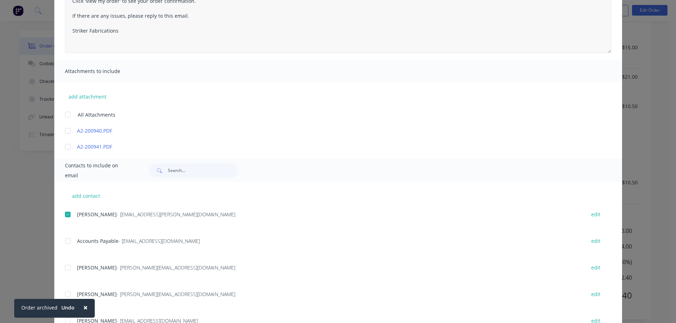
scroll to position [35, 0]
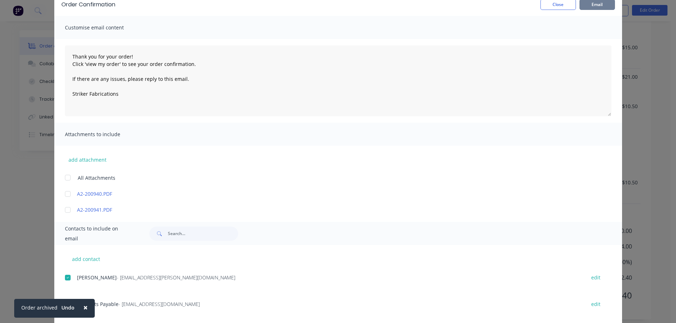
click at [597, 4] on button "Email" at bounding box center [597, 4] width 35 height 11
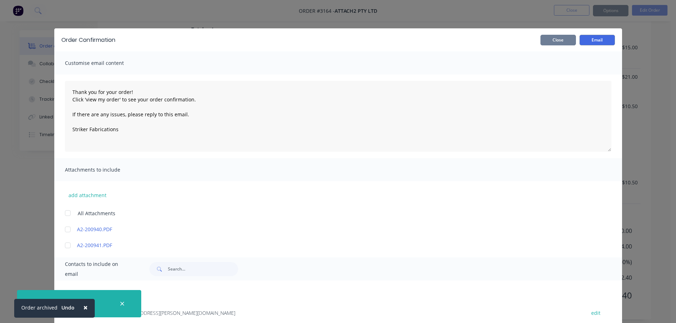
click at [555, 42] on button "Close" at bounding box center [558, 40] width 35 height 11
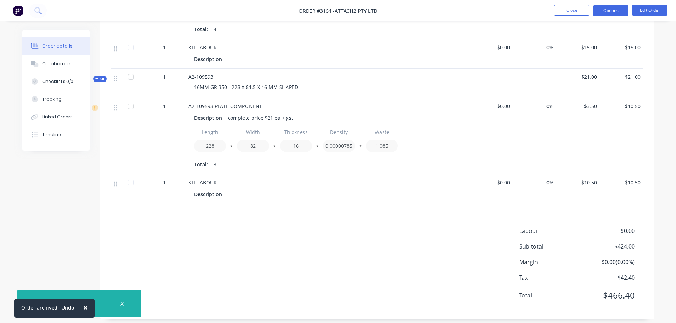
click at [606, 12] on button "Options" at bounding box center [610, 10] width 35 height 11
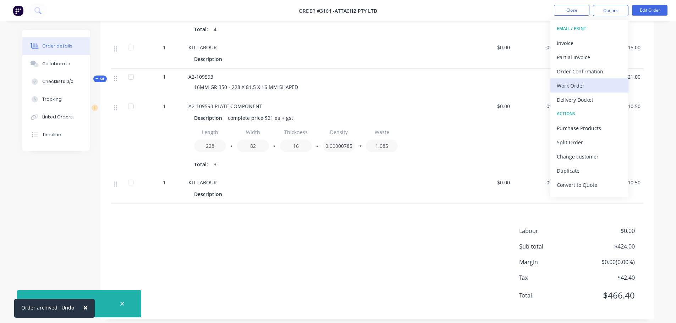
click at [581, 82] on div "Work Order" at bounding box center [589, 86] width 65 height 10
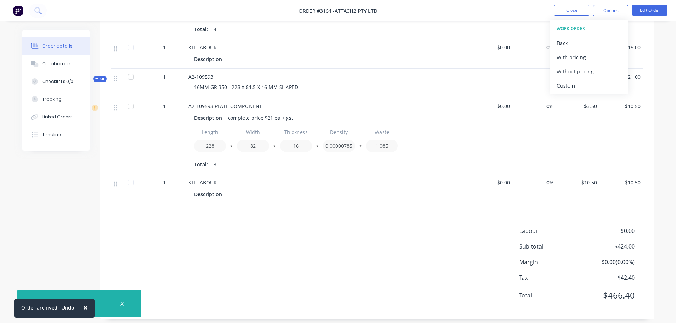
click at [581, 82] on div "Custom" at bounding box center [589, 86] width 65 height 10
click at [580, 74] on div "Without pricing" at bounding box center [589, 71] width 65 height 10
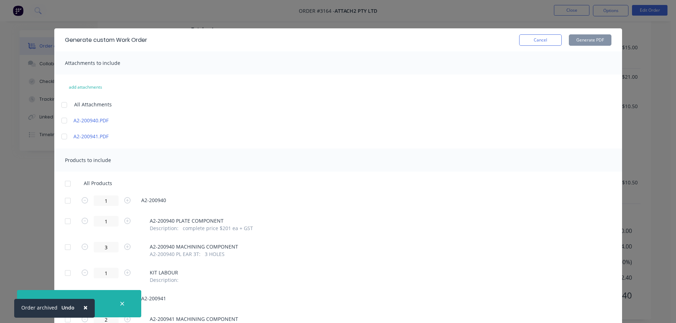
click at [540, 33] on div "Generate custom Work Order Cancel Generate PDF" at bounding box center [338, 39] width 568 height 23
drag, startPoint x: 534, startPoint y: 43, endPoint x: 581, endPoint y: 22, distance: 52.4
click at [535, 43] on button "Cancel" at bounding box center [540, 39] width 43 height 11
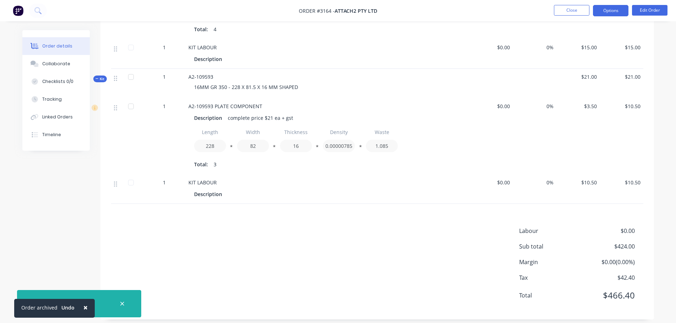
drag, startPoint x: 589, startPoint y: 18, endPoint x: 613, endPoint y: 10, distance: 25.3
click at [590, 17] on nav "Order #3164 - Attach2 Pty Ltd Close Options Edit Order" at bounding box center [338, 10] width 676 height 21
click at [613, 10] on button "Options" at bounding box center [610, 10] width 35 height 11
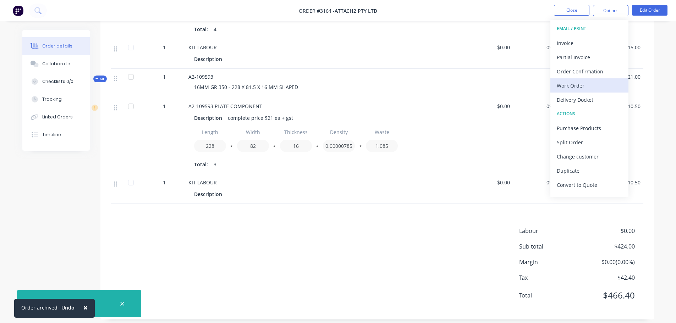
click at [568, 91] on button "Work Order" at bounding box center [590, 85] width 78 height 14
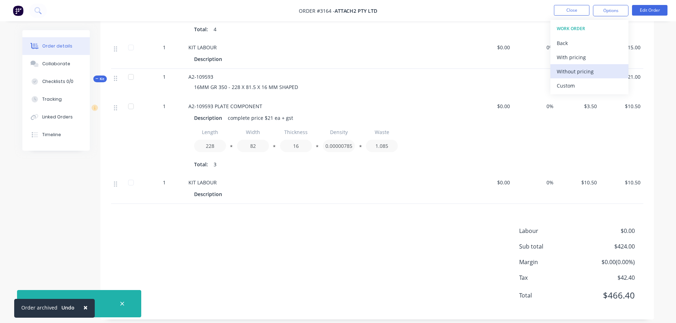
click at [577, 70] on div "Without pricing" at bounding box center [589, 71] width 65 height 10
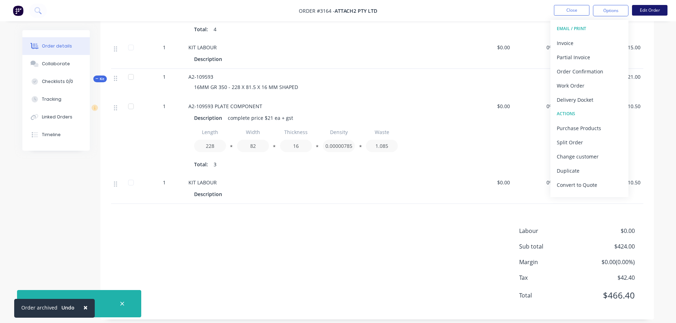
click at [649, 10] on button "Edit Order" at bounding box center [649, 10] width 35 height 11
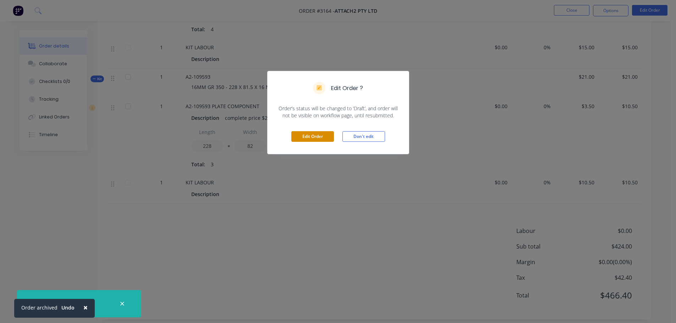
click at [320, 138] on button "Edit Order" at bounding box center [312, 136] width 43 height 11
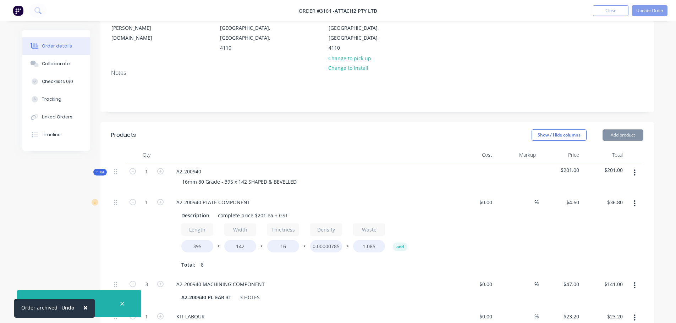
scroll to position [106, 0]
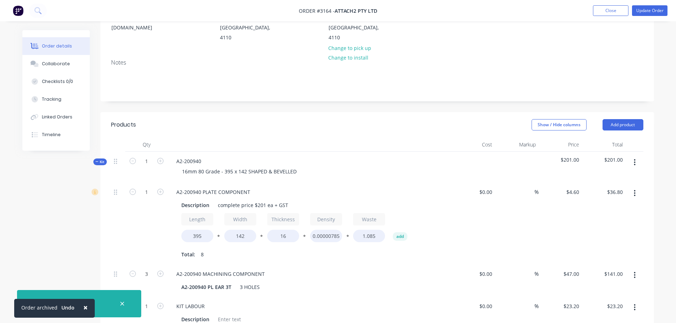
click at [301, 166] on div "16mm 80 Grade - 395 x 142 SHAPED & BEVELLED" at bounding box center [310, 171] width 278 height 10
click at [297, 166] on div "16mm 80 Grade - 395 x 142 SHAPED & BEVELLED" at bounding box center [239, 171] width 126 height 10
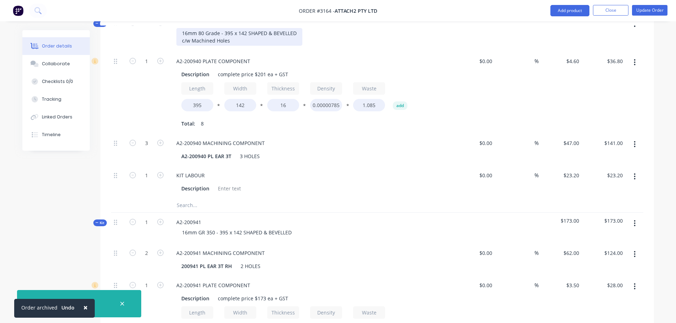
scroll to position [248, 0]
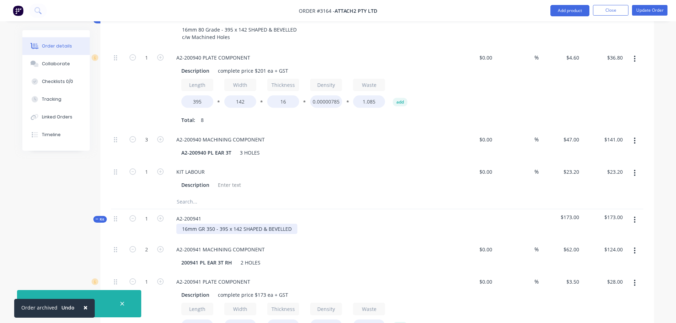
click at [290, 224] on div "16mm GR 350 - 395 x 142 SHAPED & BEVELLED" at bounding box center [236, 229] width 121 height 10
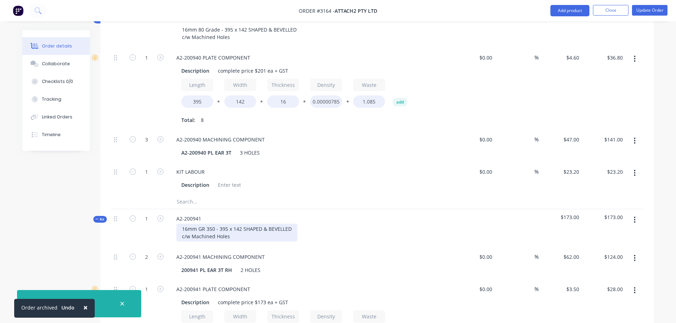
click at [190, 227] on div "16mm GR 350 - 395 x 142 SHAPED & BEVELLED c/w Machined Holes" at bounding box center [236, 233] width 121 height 18
click at [190, 227] on div "16mm GR 350 - 395 x 142 SHAPED & BEVELLED c/w2 Machined Holes" at bounding box center [236, 233] width 121 height 18
click at [196, 227] on div "16mm GR 350 - 395 x 142 SHAPED & BEVELLED c/w 2 Machined Holes" at bounding box center [236, 233] width 121 height 18
click at [198, 227] on div "16mm GR 350 - 395 x 142 SHAPED & BEVELLED c/w 2 x Machined Holes" at bounding box center [236, 233] width 121 height 18
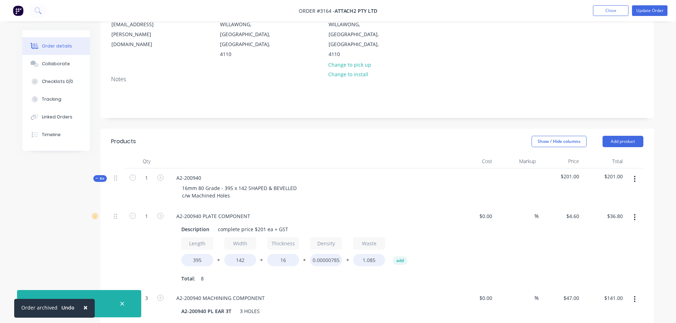
scroll to position [71, 0]
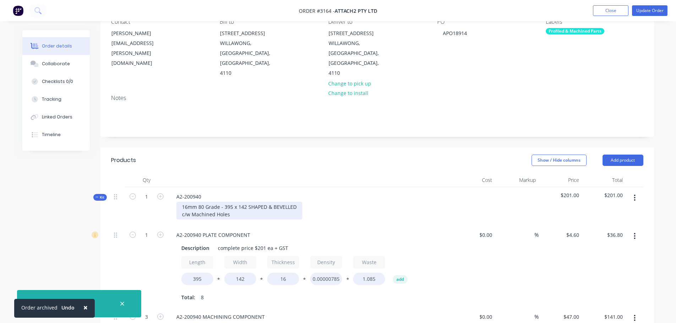
click at [191, 205] on div "16mm 80 Grade - 395 x 142 SHAPED & BEVELLED c/w Machined Holes" at bounding box center [239, 211] width 126 height 18
click at [638, 12] on button "Update Order" at bounding box center [649, 10] width 35 height 11
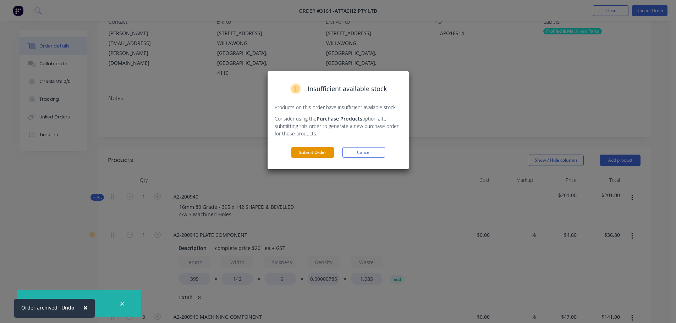
click at [330, 153] on button "Submit Order" at bounding box center [312, 152] width 43 height 11
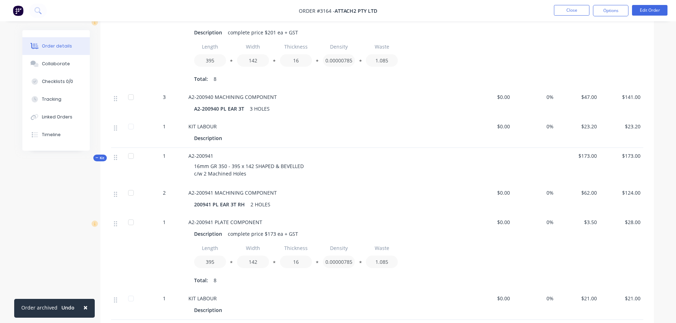
scroll to position [284, 0]
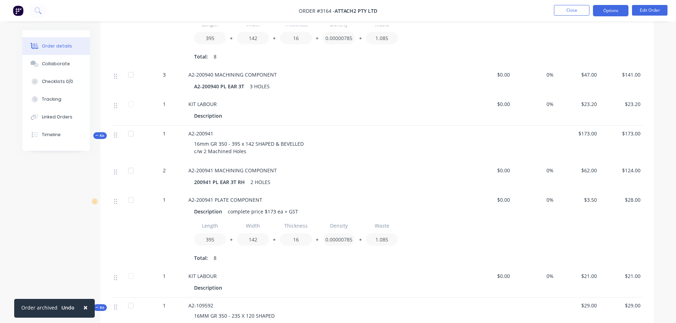
click at [611, 10] on button "Options" at bounding box center [610, 10] width 35 height 11
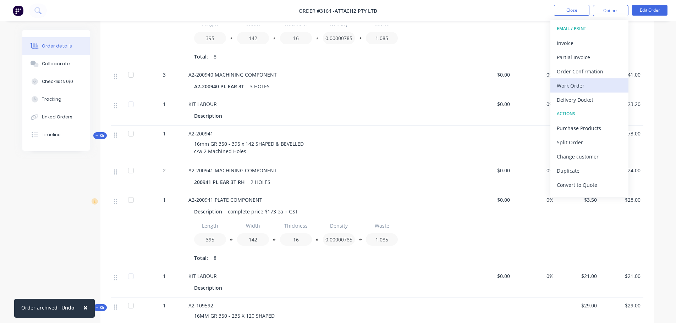
click at [570, 82] on div "Work Order" at bounding box center [589, 86] width 65 height 10
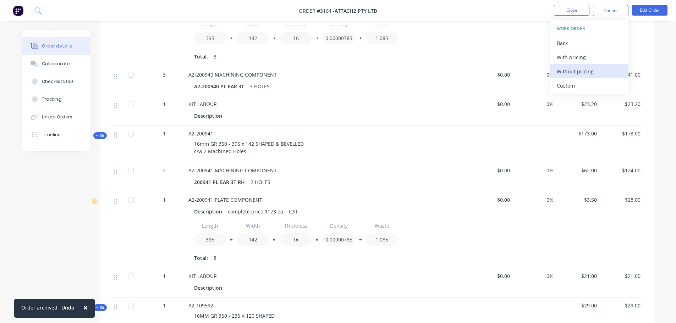
click at [574, 71] on div "Without pricing" at bounding box center [589, 71] width 65 height 10
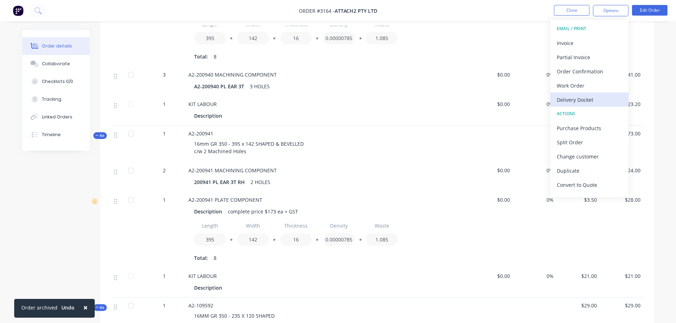
click at [579, 99] on div "Delivery Docket" at bounding box center [589, 100] width 65 height 10
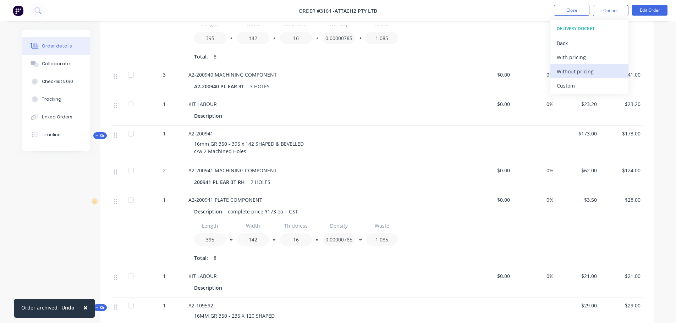
click at [580, 69] on div "Without pricing" at bounding box center [589, 71] width 65 height 10
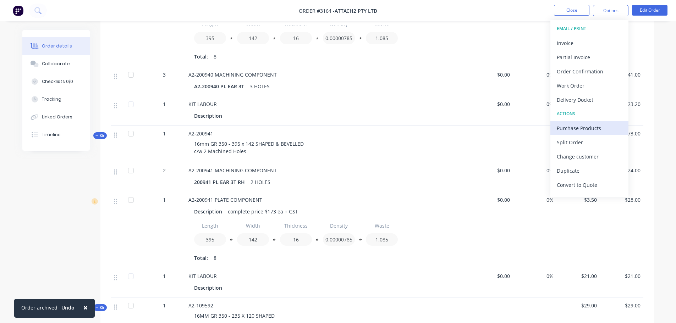
click at [566, 127] on div "Purchase Products" at bounding box center [589, 128] width 65 height 10
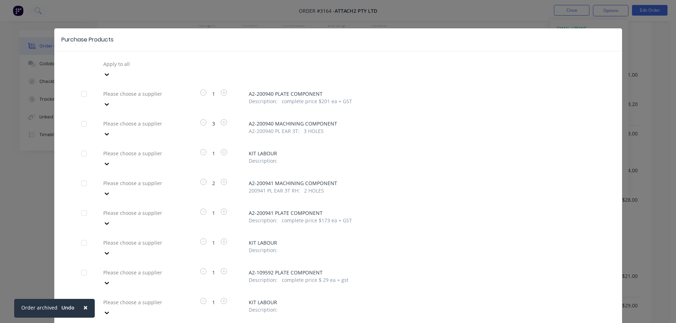
click at [113, 80] on div at bounding box center [106, 74] width 13 height 11
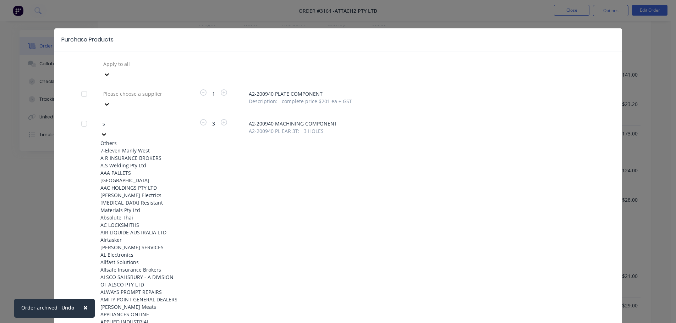
type input "sv"
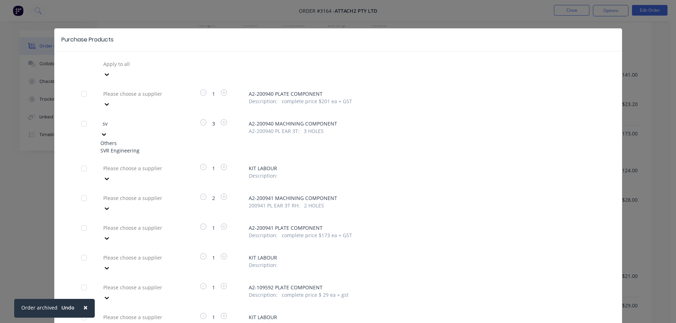
click at [157, 147] on div "SVR Engineering" at bounding box center [139, 150] width 78 height 7
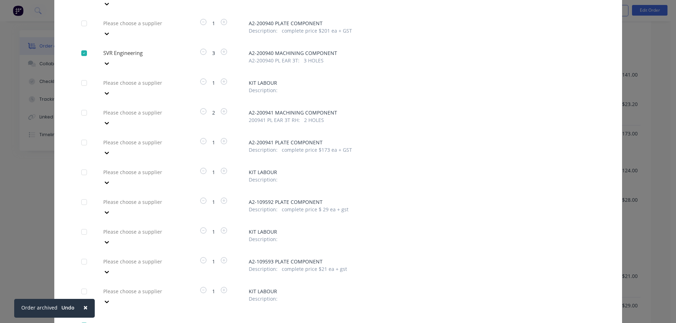
scroll to position [71, 0]
click at [113, 9] on div at bounding box center [106, 3] width 13 height 11
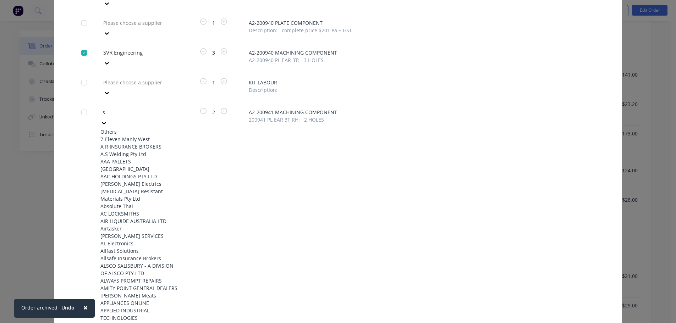
type input "sv"
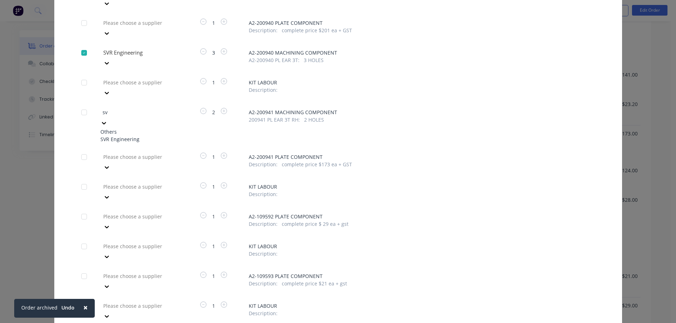
click at [147, 136] on div "SVR Engineering" at bounding box center [139, 139] width 78 height 7
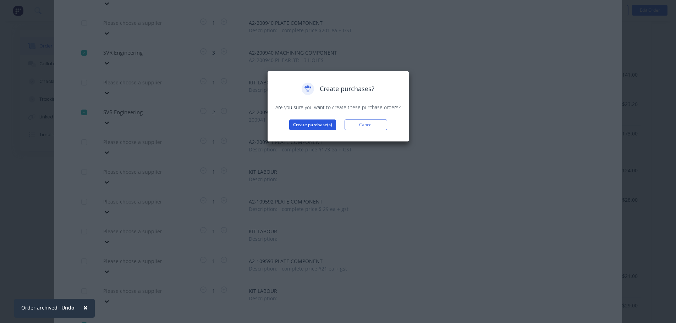
click at [313, 122] on button "Create purchase(s)" at bounding box center [312, 125] width 47 height 11
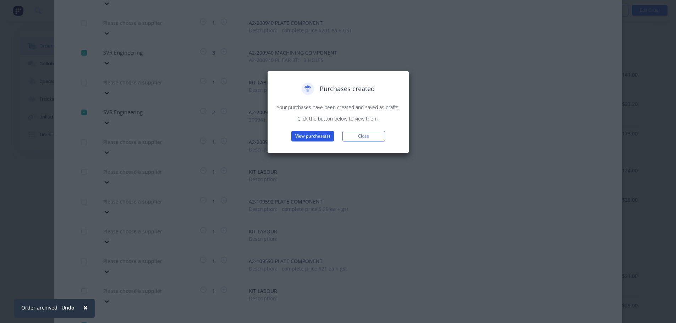
click at [308, 135] on button "View purchase(s)" at bounding box center [312, 136] width 43 height 11
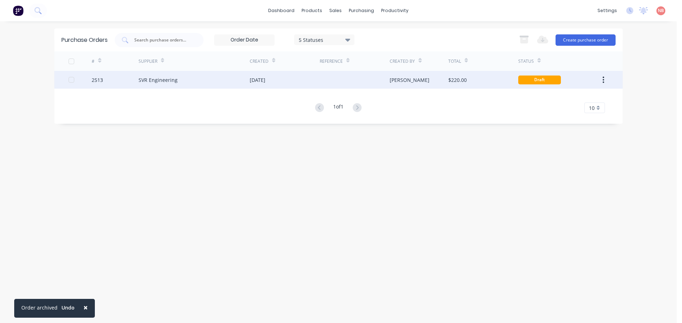
click at [240, 78] on div "SVR Engineering" at bounding box center [193, 80] width 111 height 18
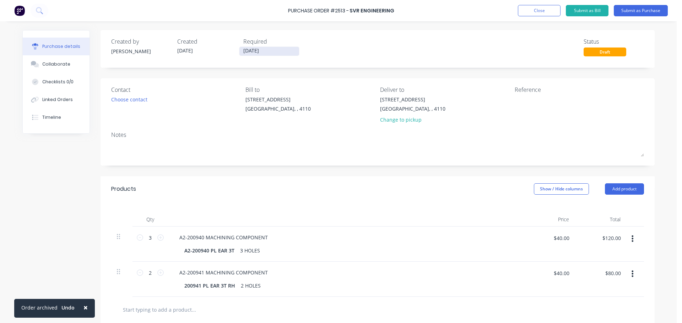
click at [250, 53] on input "[DATE]" at bounding box center [269, 51] width 60 height 9
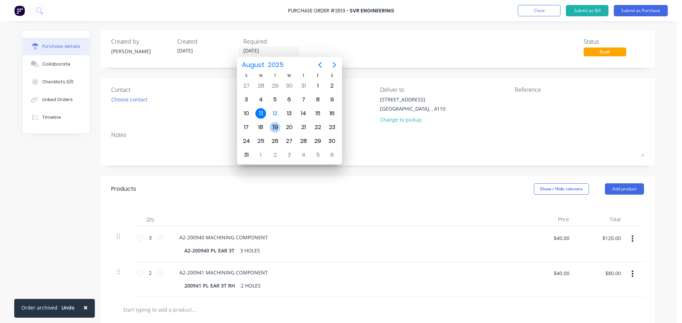
click at [275, 126] on div "19" at bounding box center [274, 127] width 11 height 11
type input "[DATE]"
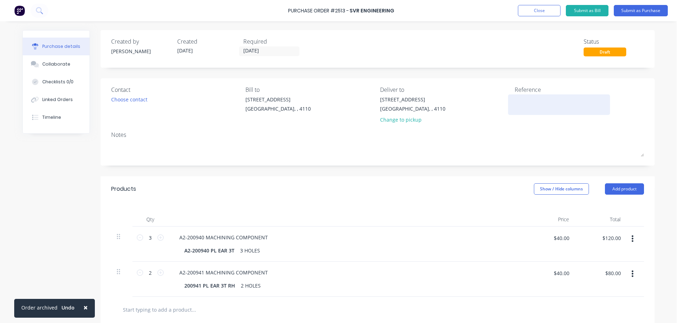
click at [533, 96] on div at bounding box center [558, 105] width 89 height 18
click at [528, 100] on textarea at bounding box center [558, 104] width 89 height 16
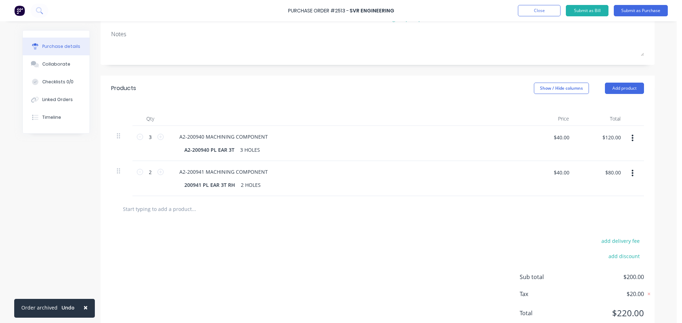
scroll to position [106, 0]
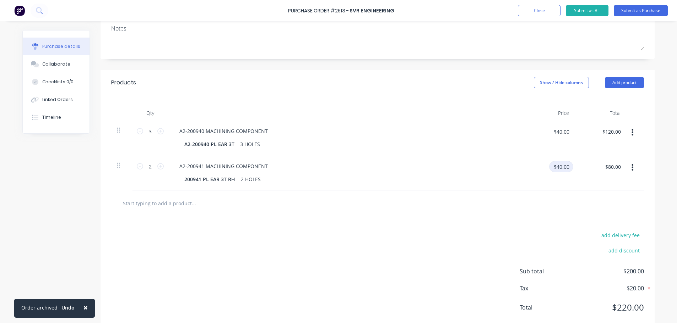
type textarea "Attach2 APO18914"
click at [559, 165] on input "$40.00" at bounding box center [561, 166] width 24 height 11
type input "$43.50"
type input "$87.00"
click at [564, 202] on div at bounding box center [377, 203] width 521 height 14
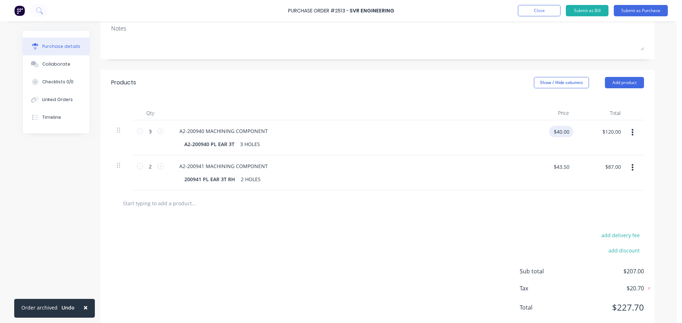
click at [566, 132] on input "$40.00" at bounding box center [561, 131] width 24 height 11
type input "$33.33"
click at [458, 195] on div at bounding box center [377, 204] width 532 height 26
click at [569, 133] on input "$33.33" at bounding box center [561, 131] width 24 height 11
click at [612, 128] on input "$99.99" at bounding box center [612, 131] width 24 height 11
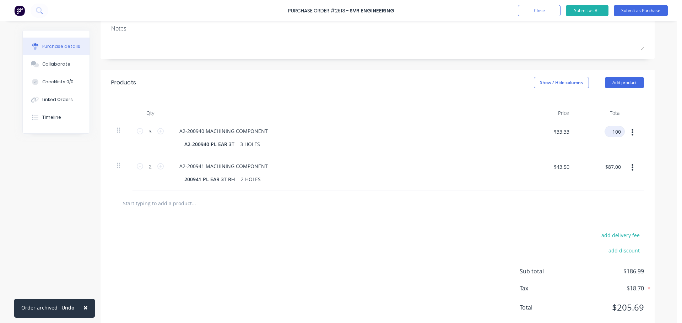
type input "100"
type input "$33.3333"
type input "$100.00"
click at [558, 202] on div at bounding box center [377, 203] width 521 height 14
click at [404, 225] on div "add delivery fee add discount Sub total $187.00 Tax $18.70 Total $205.70" at bounding box center [377, 275] width 554 height 117
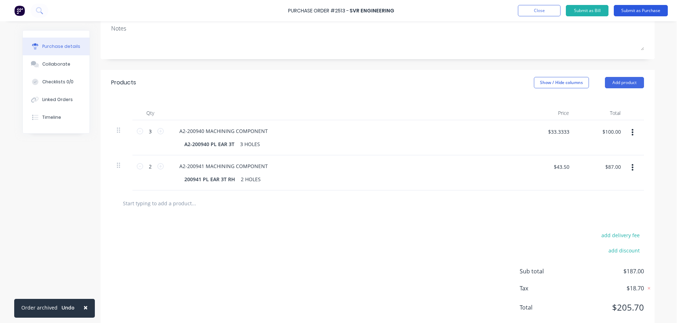
click at [643, 7] on button "Submit as Purchase" at bounding box center [640, 10] width 54 height 11
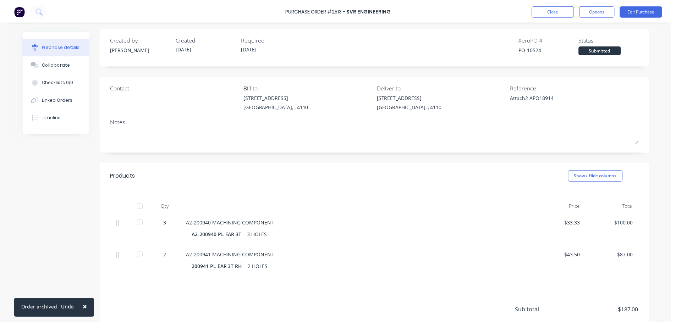
scroll to position [0, 0]
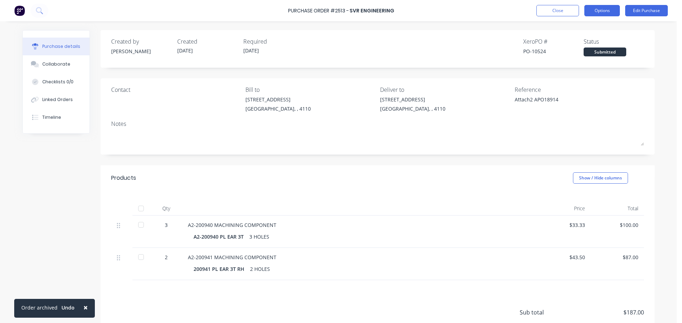
click at [611, 11] on button "Options" at bounding box center [601, 10] width 35 height 11
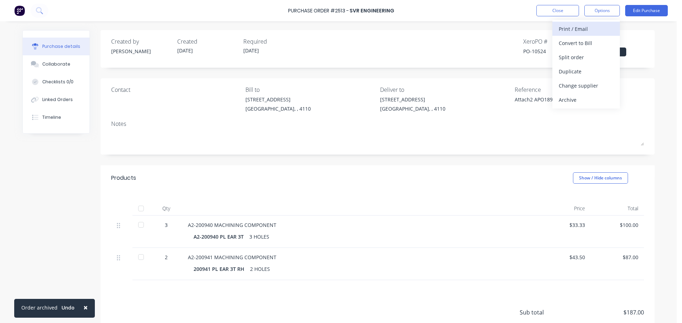
click at [574, 32] on div "Print / Email" at bounding box center [585, 29] width 55 height 10
click at [569, 39] on div "With pricing" at bounding box center [585, 43] width 55 height 10
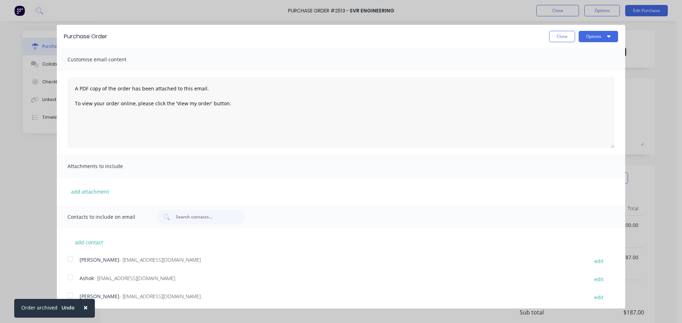
click at [70, 276] on div at bounding box center [70, 277] width 14 height 14
click at [595, 38] on button "Options" at bounding box center [597, 36] width 39 height 11
click at [579, 51] on div "Print" at bounding box center [584, 54] width 55 height 10
click at [557, 70] on div "Email" at bounding box center [584, 69] width 55 height 10
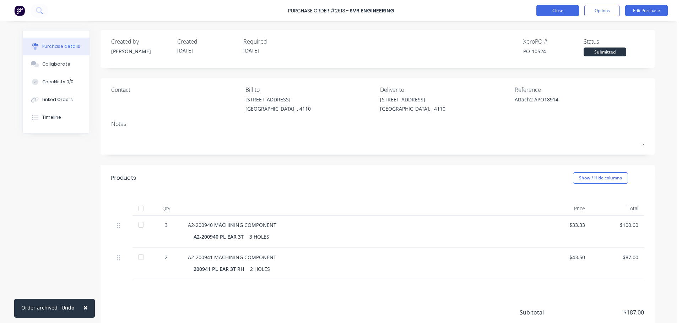
click at [548, 10] on button "Close" at bounding box center [557, 10] width 43 height 11
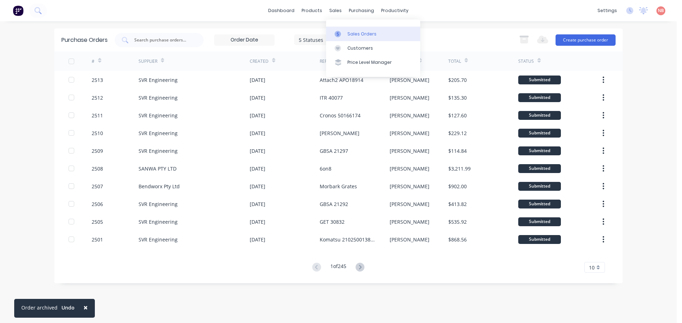
click at [344, 28] on link "Sales Orders" at bounding box center [373, 34] width 94 height 14
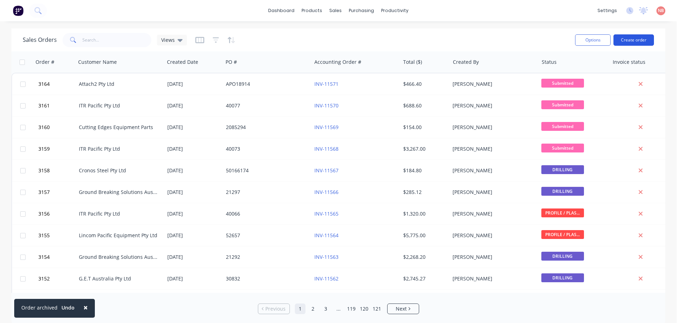
click at [633, 39] on button "Create order" at bounding box center [633, 39] width 40 height 11
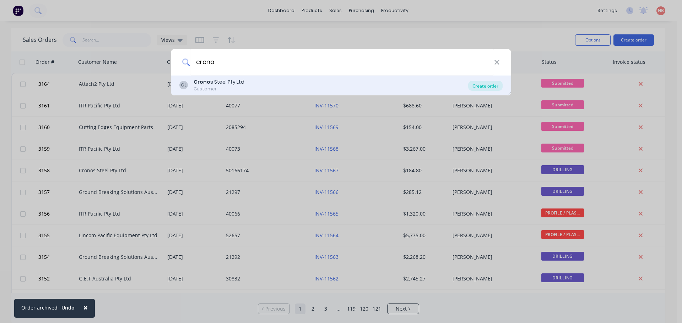
type input "crono"
click at [494, 84] on div "Create order" at bounding box center [485, 86] width 34 height 10
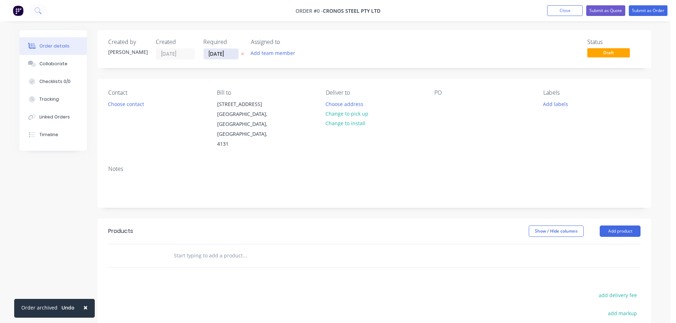
click at [211, 53] on input "[DATE]" at bounding box center [221, 54] width 35 height 11
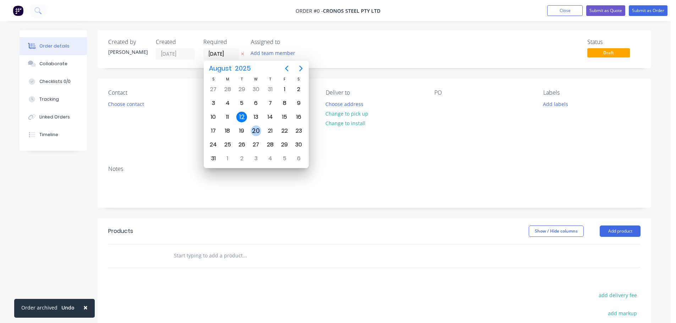
click at [255, 126] on div "20" at bounding box center [256, 131] width 11 height 11
type input "[DATE]"
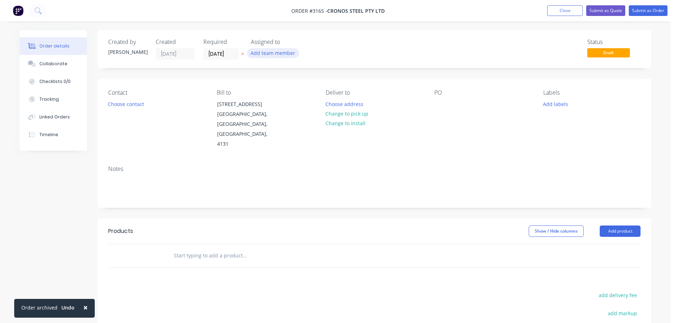
click at [285, 51] on button "Add team member" at bounding box center [273, 53] width 52 height 10
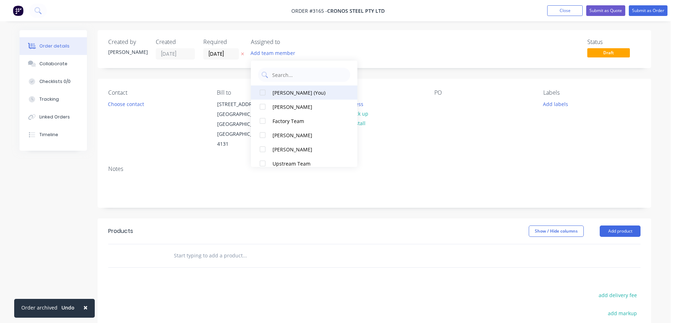
click at [291, 92] on div "[PERSON_NAME] (You)" at bounding box center [308, 92] width 71 height 7
click at [131, 105] on button "Choose contact" at bounding box center [126, 104] width 44 height 10
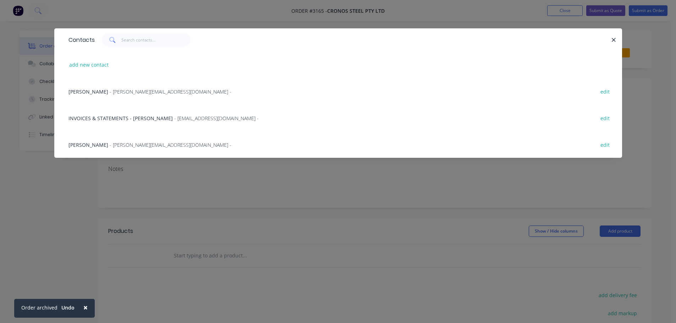
click at [124, 83] on div "[PERSON_NAME] - [PERSON_NAME][EMAIL_ADDRESS][DOMAIN_NAME] - edit" at bounding box center [338, 91] width 547 height 27
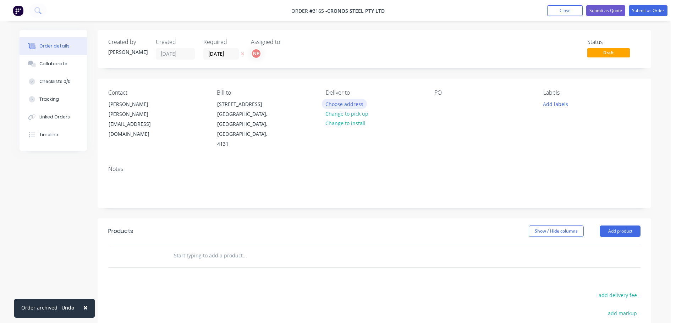
click at [335, 99] on button "Choose address" at bounding box center [344, 104] width 45 height 10
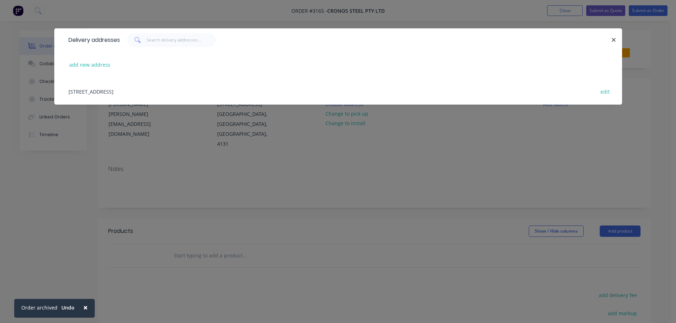
click at [190, 95] on div "[STREET_ADDRESS] edit" at bounding box center [338, 91] width 547 height 27
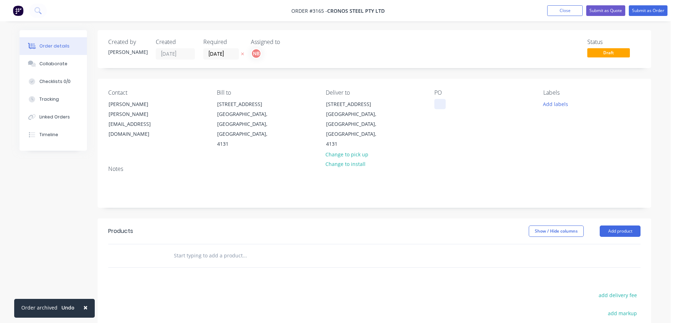
click at [440, 107] on div at bounding box center [439, 104] width 11 height 10
click at [555, 105] on button "Add labels" at bounding box center [555, 104] width 33 height 10
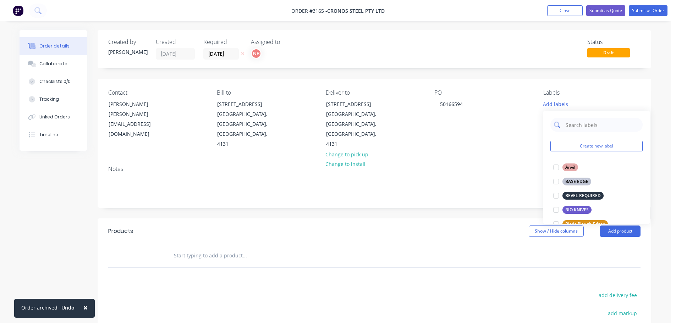
click at [571, 127] on input "text" at bounding box center [602, 125] width 74 height 14
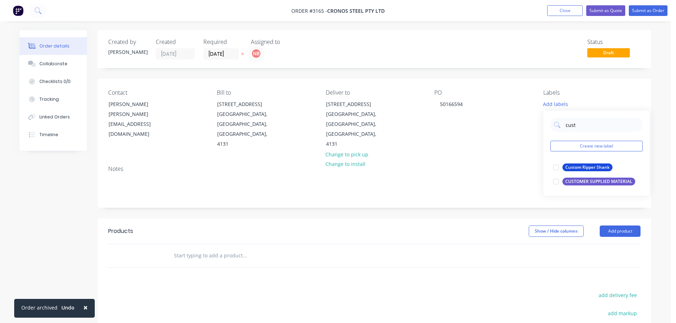
drag, startPoint x: 590, startPoint y: 184, endPoint x: 584, endPoint y: 155, distance: 28.7
click at [590, 184] on div "CUSTOMER SUPPLIED MATERIAL" at bounding box center [599, 182] width 73 height 8
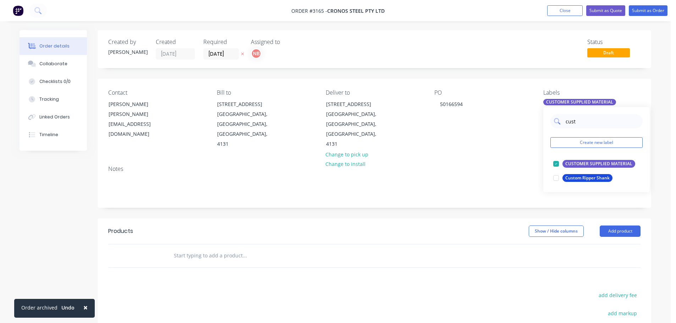
click at [575, 119] on input "cust" at bounding box center [602, 121] width 74 height 14
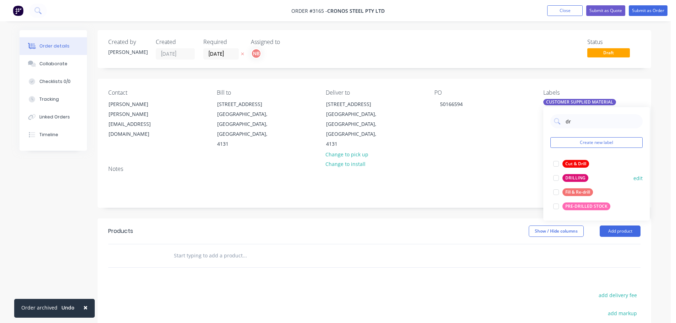
type input "dr"
drag, startPoint x: 576, startPoint y: 177, endPoint x: 569, endPoint y: 183, distance: 9.9
click at [576, 177] on div "DRILLING" at bounding box center [576, 178] width 26 height 8
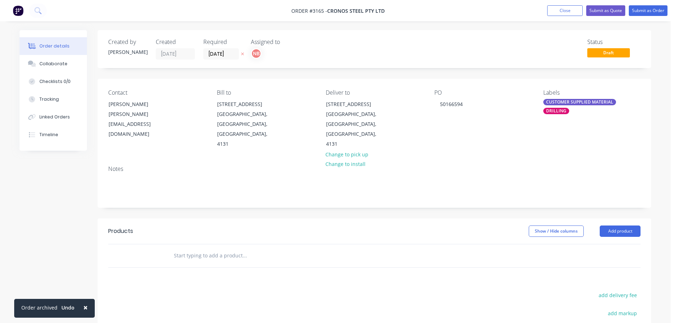
click at [500, 219] on header "Products Show / Hide columns Add product" at bounding box center [375, 232] width 554 height 26
click at [616, 226] on button "Add product" at bounding box center [620, 231] width 41 height 11
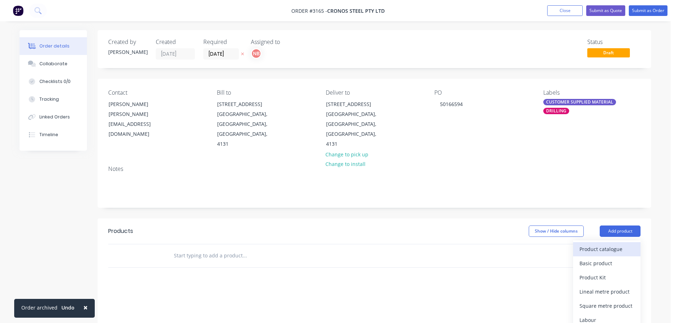
click at [602, 244] on div "Product catalogue" at bounding box center [607, 249] width 55 height 10
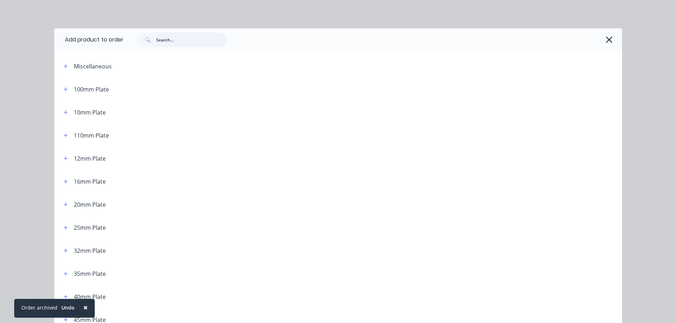
click at [198, 39] on input "text" at bounding box center [191, 40] width 70 height 14
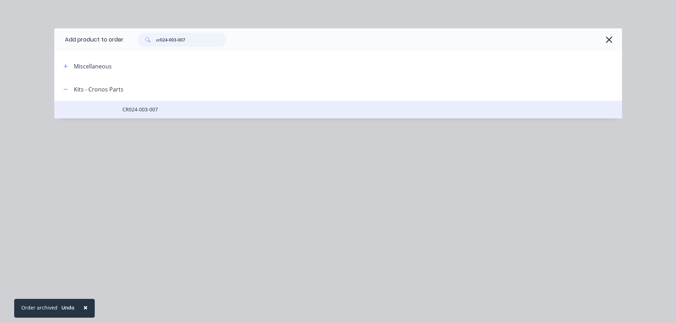
type input "cr024-003-007"
click at [119, 114] on td at bounding box center [88, 110] width 68 height 18
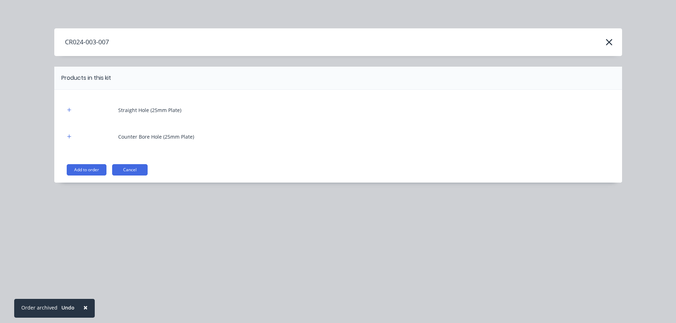
click at [99, 164] on div "Straight Hole (25mm Plate) Counter Bore Hole (25mm Plate) Add to order Cancel" at bounding box center [338, 136] width 568 height 93
click at [98, 165] on button "Add to order" at bounding box center [87, 169] width 40 height 11
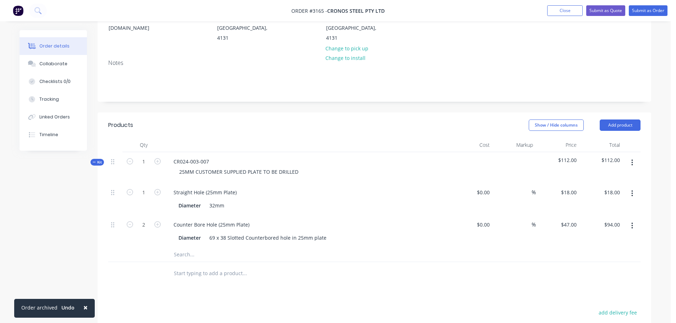
scroll to position [106, 0]
click at [143, 156] on input "1" at bounding box center [144, 161] width 18 height 11
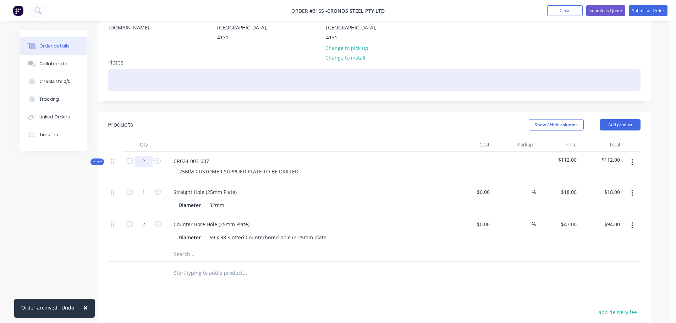
type input "2"
type input "$36.00"
type input "4"
type input "$188.00"
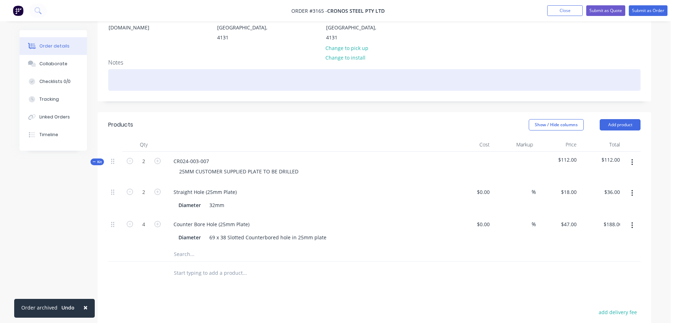
click at [297, 72] on div at bounding box center [374, 80] width 532 height 22
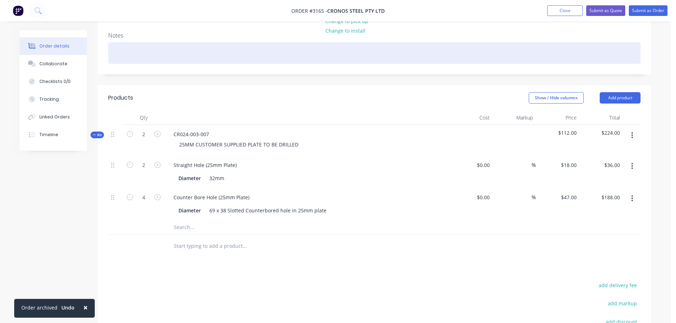
scroll to position [133, 0]
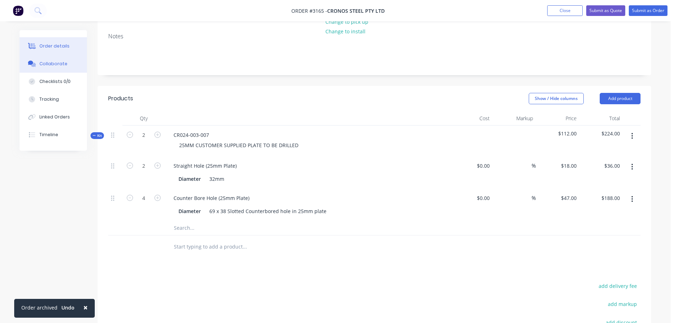
click at [37, 65] on button "Collaborate" at bounding box center [53, 64] width 67 height 18
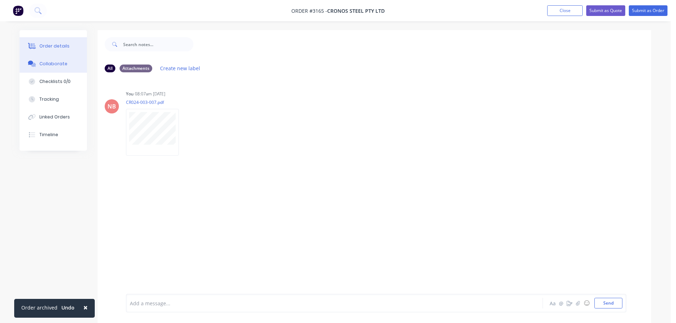
click at [70, 45] on button "Order details" at bounding box center [53, 46] width 67 height 18
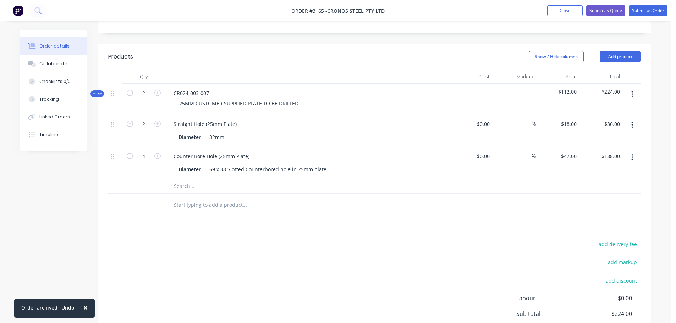
scroll to position [177, 0]
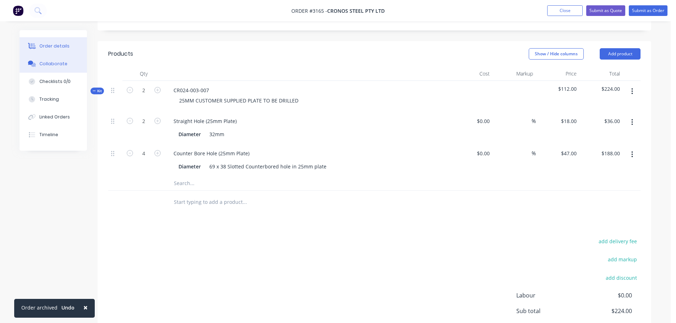
click at [57, 64] on div "Collaborate" at bounding box center [53, 64] width 28 height 6
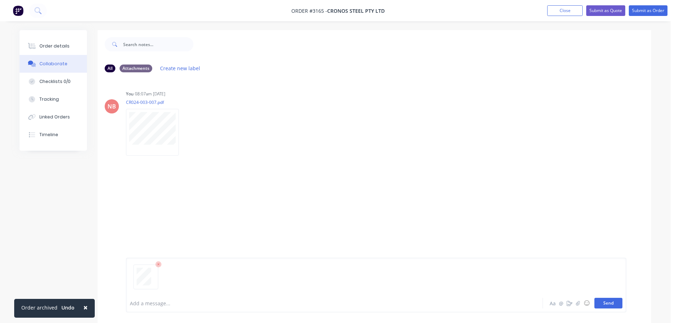
click at [618, 302] on button "Send" at bounding box center [609, 303] width 28 height 11
click at [67, 49] on button "Order details" at bounding box center [53, 46] width 67 height 18
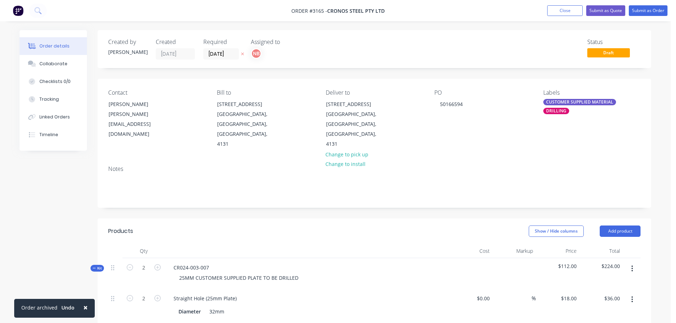
click at [643, 3] on nav "Order #3165 - Cronos Steel Pty Ltd Add product Close Submit as Quote Submit as …" at bounding box center [338, 10] width 676 height 21
click at [641, 9] on button "Submit as Order" at bounding box center [648, 10] width 39 height 11
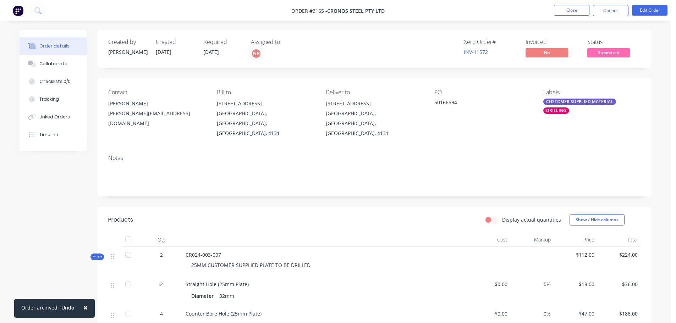
drag, startPoint x: 609, startPoint y: 7, endPoint x: 604, endPoint y: 19, distance: 13.1
click at [609, 7] on button "Options" at bounding box center [610, 10] width 35 height 11
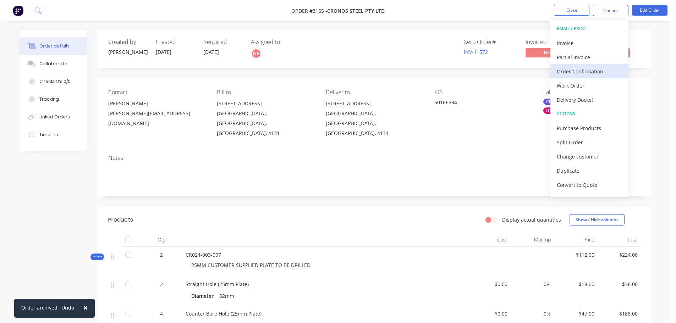
click at [572, 74] on div "Order Confirmation" at bounding box center [589, 71] width 65 height 10
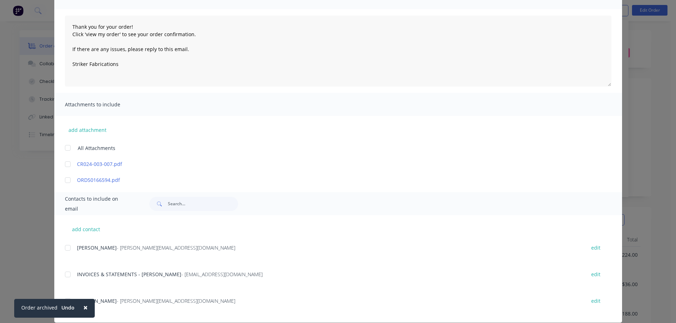
scroll to position [75, 0]
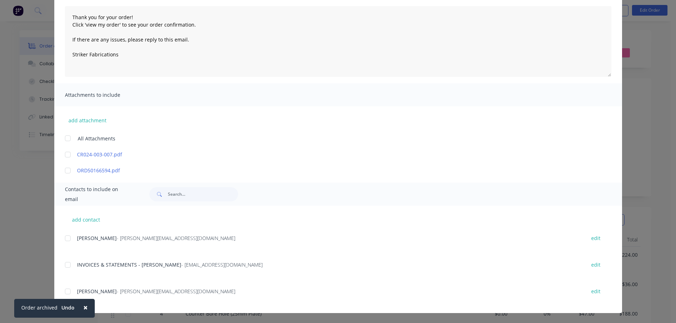
click at [86, 308] on span "×" at bounding box center [85, 308] width 4 height 10
click at [63, 240] on div at bounding box center [68, 238] width 14 height 14
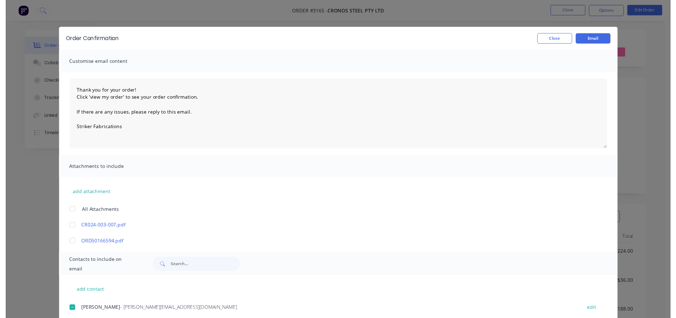
scroll to position [0, 0]
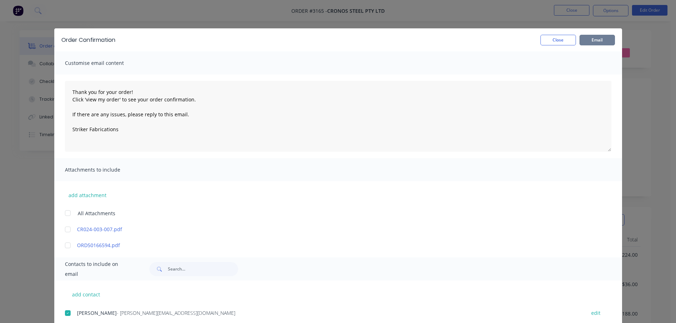
click at [590, 41] on button "Email" at bounding box center [597, 40] width 35 height 11
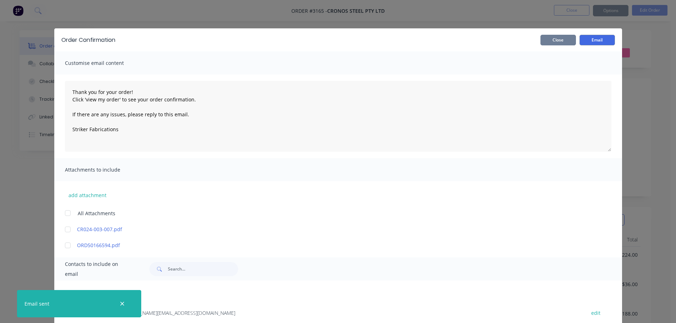
click at [553, 40] on button "Close" at bounding box center [558, 40] width 35 height 11
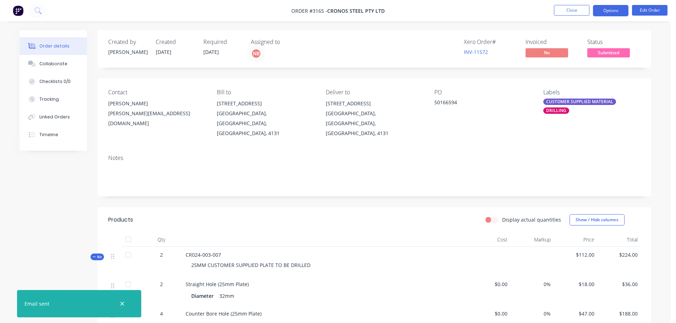
click at [599, 11] on button "Options" at bounding box center [610, 10] width 35 height 11
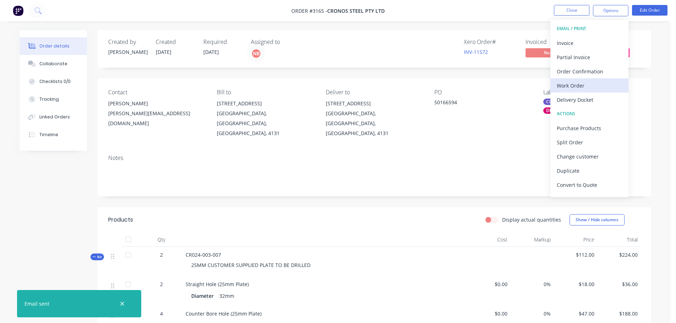
click at [577, 81] on div "Work Order" at bounding box center [589, 86] width 65 height 10
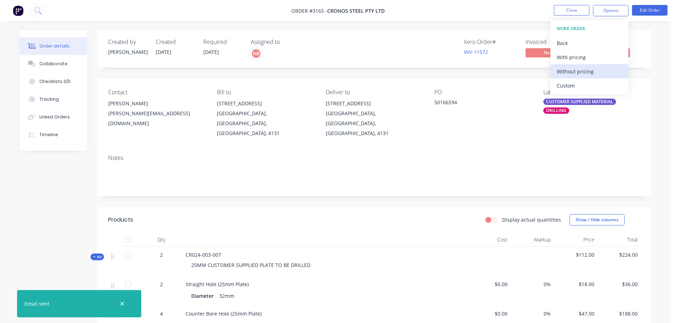
click at [580, 71] on div "Without pricing" at bounding box center [589, 71] width 65 height 10
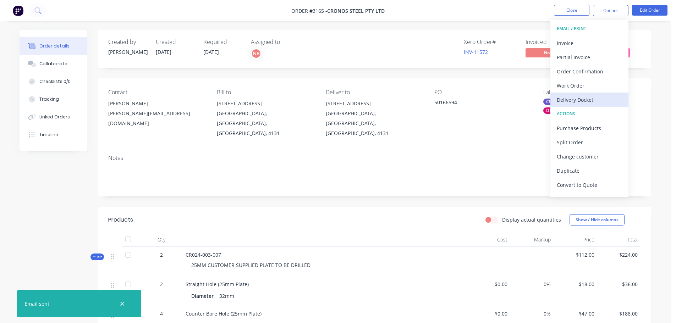
click at [577, 102] on div "Delivery Docket" at bounding box center [589, 100] width 65 height 10
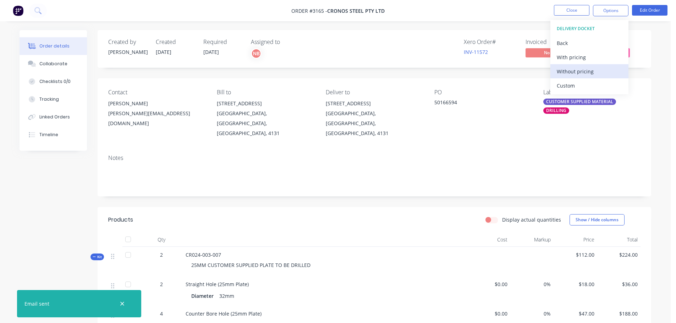
click at [572, 70] on div "Without pricing" at bounding box center [589, 71] width 65 height 10
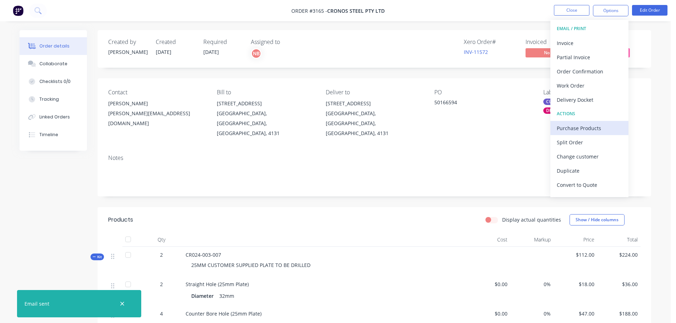
click at [583, 133] on button "Purchase Products" at bounding box center [590, 128] width 78 height 14
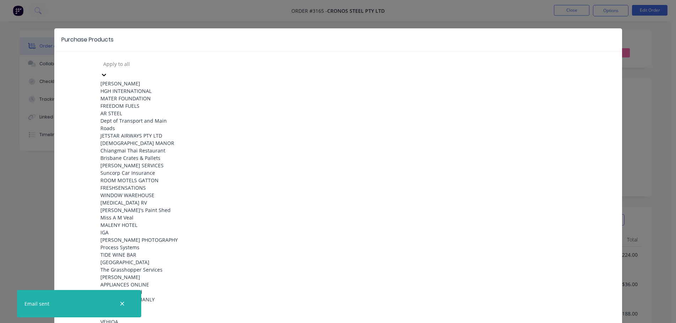
click at [139, 63] on div at bounding box center [154, 64] width 102 height 9
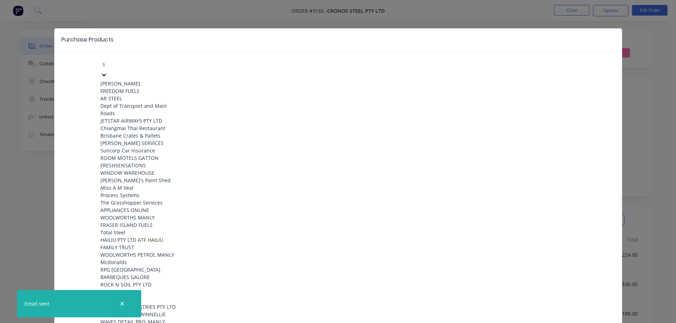
type input "sv"
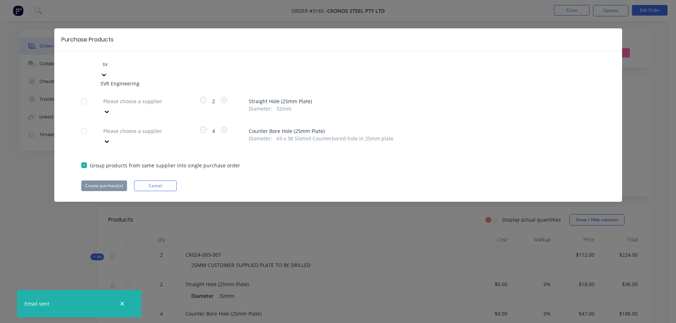
click at [130, 87] on div "SVR Engineering" at bounding box center [139, 83] width 78 height 7
click at [130, 82] on div "SVR Engineering" at bounding box center [139, 83] width 78 height 7
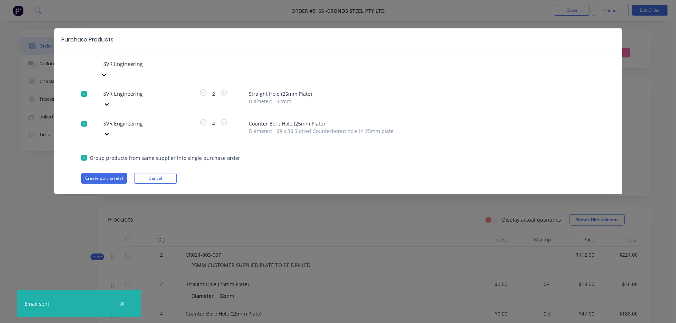
click at [108, 164] on div "Purchase Products option SVR Engineering, selected. SVR Engineering SVR Enginee…" at bounding box center [338, 111] width 568 height 166
click at [108, 173] on button "Create purchase(s)" at bounding box center [104, 178] width 46 height 11
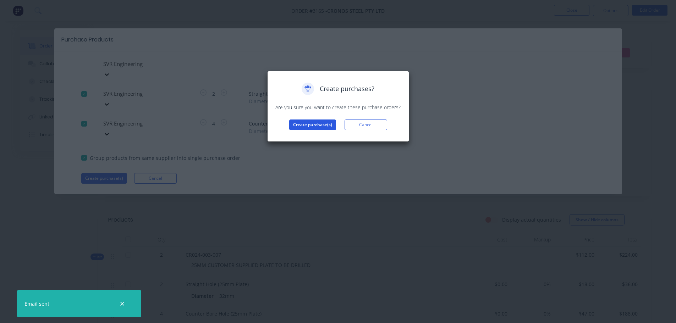
click at [299, 126] on button "Create purchase(s)" at bounding box center [312, 125] width 47 height 11
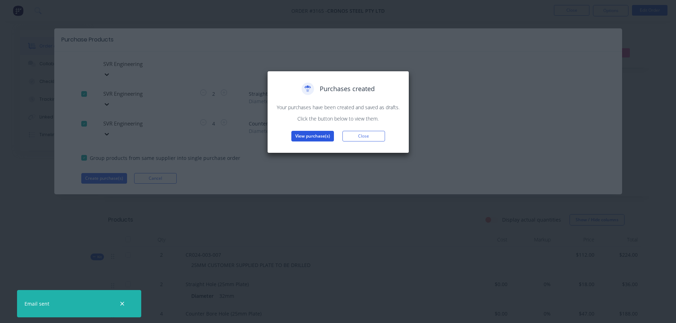
click at [302, 135] on button "View purchase(s)" at bounding box center [312, 136] width 43 height 11
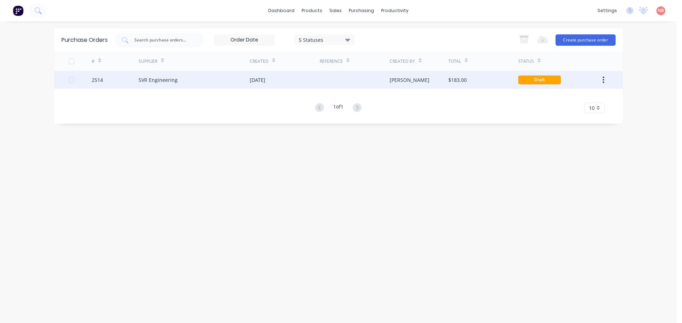
click at [265, 82] on div "[DATE]" at bounding box center [258, 79] width 16 height 7
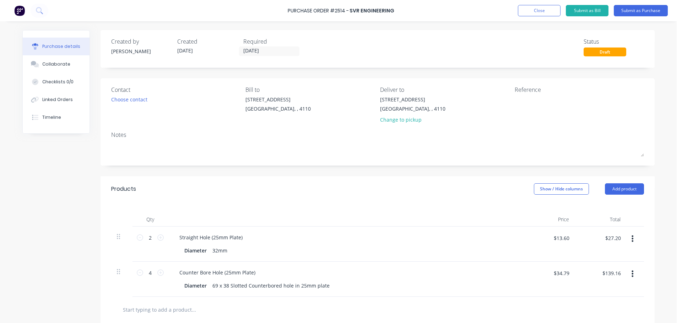
click at [256, 57] on div "Created by [PERSON_NAME] Created [DATE] Required [DATE] Status Draft" at bounding box center [377, 49] width 554 height 38
click at [256, 53] on input "[DATE]" at bounding box center [269, 51] width 60 height 9
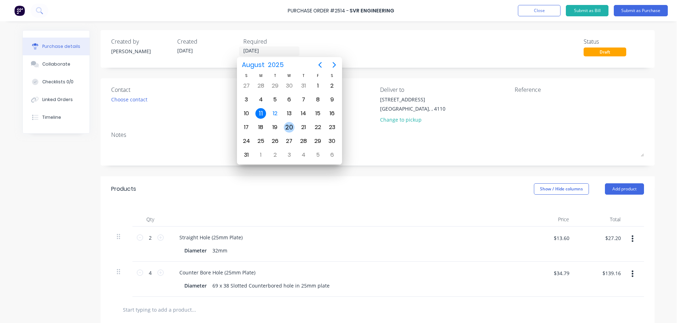
click at [291, 125] on div "20" at bounding box center [289, 127] width 11 height 11
type input "[DATE]"
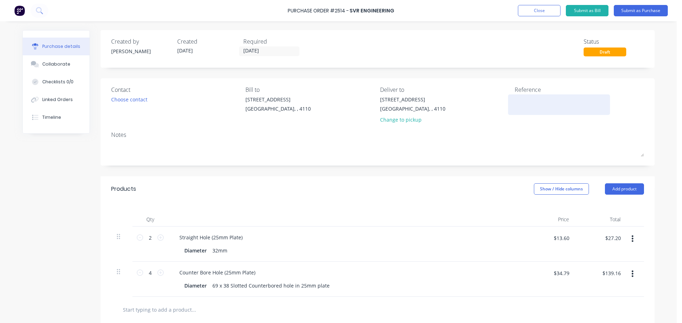
click at [532, 97] on textarea at bounding box center [558, 104] width 89 height 16
type textarea "Cronos 50166594"
click at [637, 11] on button "Submit as Purchase" at bounding box center [640, 10] width 54 height 11
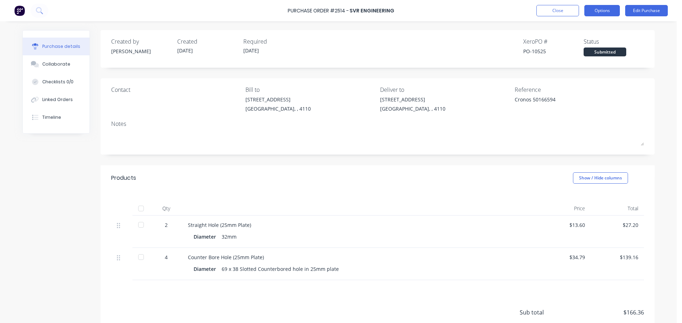
click at [593, 15] on button "Options" at bounding box center [601, 10] width 35 height 11
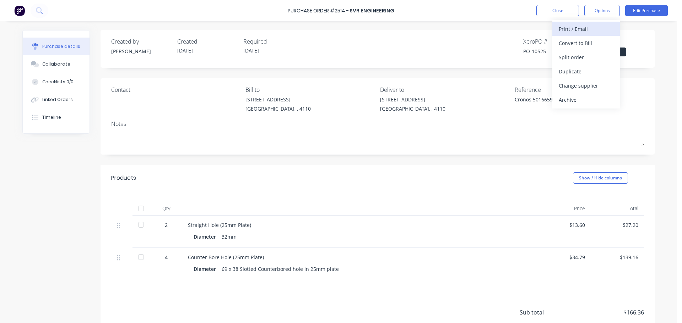
click at [586, 27] on div "Print / Email" at bounding box center [585, 29] width 55 height 10
click at [579, 44] on div "With pricing" at bounding box center [585, 43] width 55 height 10
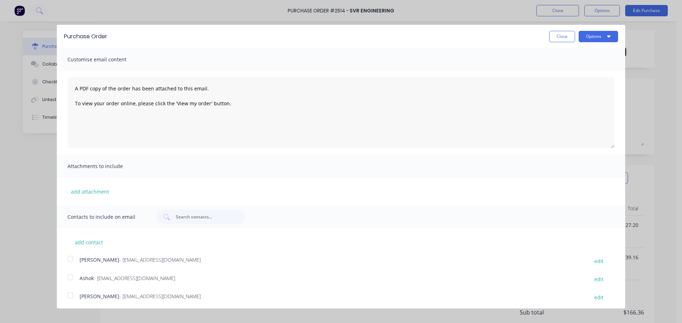
click at [67, 277] on div at bounding box center [70, 277] width 14 height 14
click at [594, 39] on button "Options" at bounding box center [597, 36] width 39 height 11
click at [582, 51] on div "Print" at bounding box center [584, 54] width 55 height 10
click at [603, 72] on div "Email" at bounding box center [584, 69] width 55 height 10
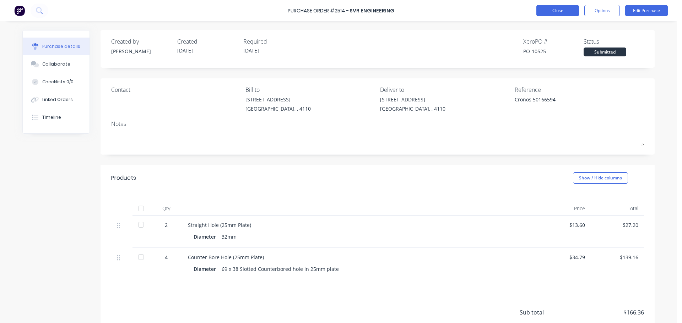
click at [547, 15] on button "Close" at bounding box center [557, 10] width 43 height 11
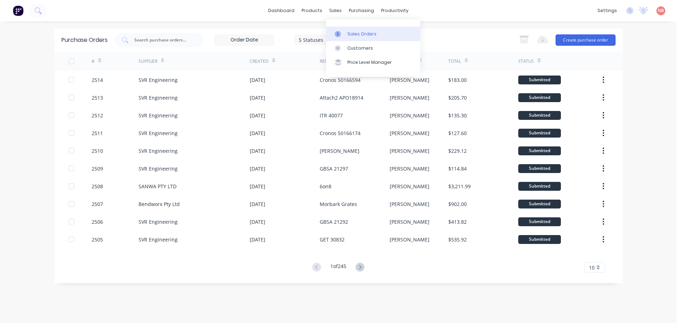
click at [337, 32] on icon at bounding box center [337, 34] width 6 height 6
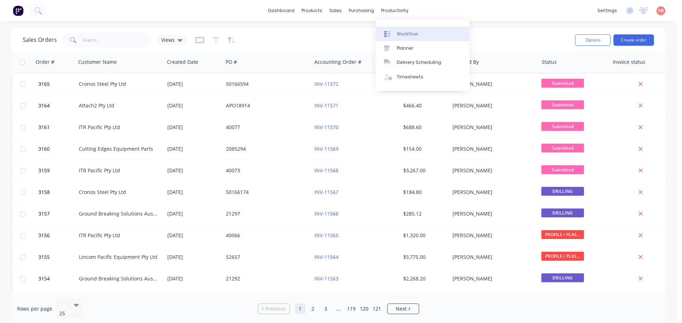
click at [404, 36] on div "Workflow" at bounding box center [406, 34] width 21 height 6
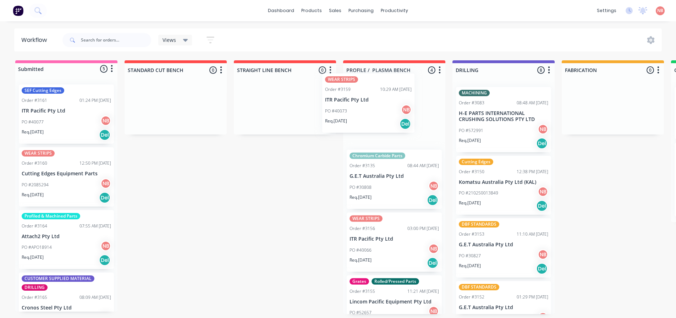
drag, startPoint x: 48, startPoint y: 120, endPoint x: 353, endPoint y: 107, distance: 305.5
click at [353, 107] on div "Submitted 5 Status colour #FF69B4 hex #FF69B4 Save Cancel Summaries Total order…" at bounding box center [587, 187] width 1184 height 254
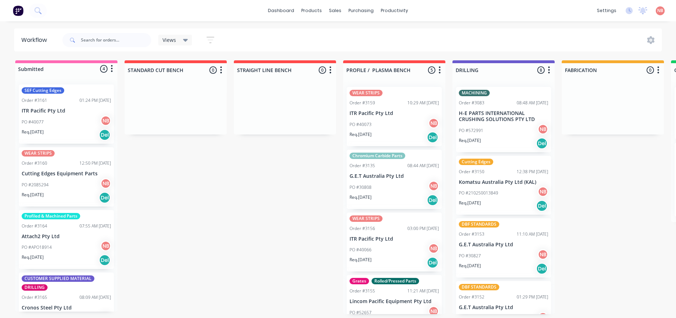
scroll to position [29, 0]
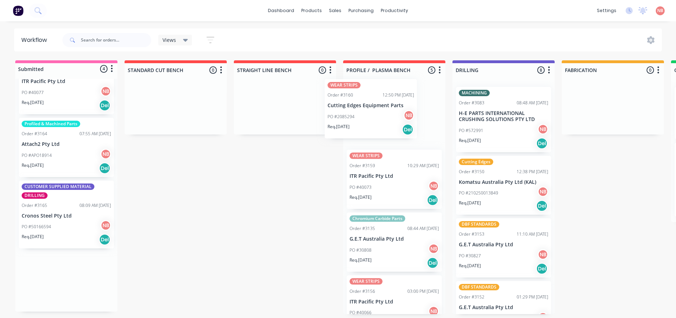
drag, startPoint x: 38, startPoint y: 138, endPoint x: 346, endPoint y: 100, distance: 310.5
click at [346, 100] on div "Submitted 4 Status colour #FF69B4 hex #FF69B4 Save Cancel Summaries Total order…" at bounding box center [587, 187] width 1184 height 254
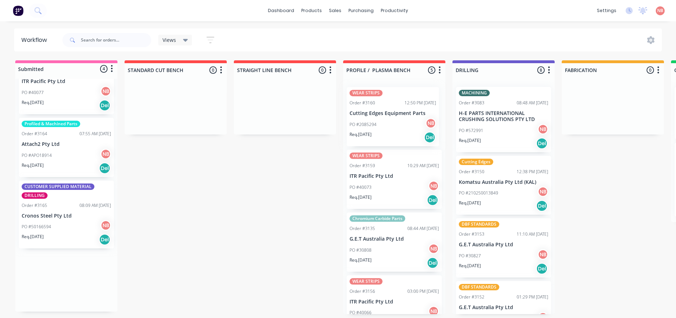
scroll to position [0, 0]
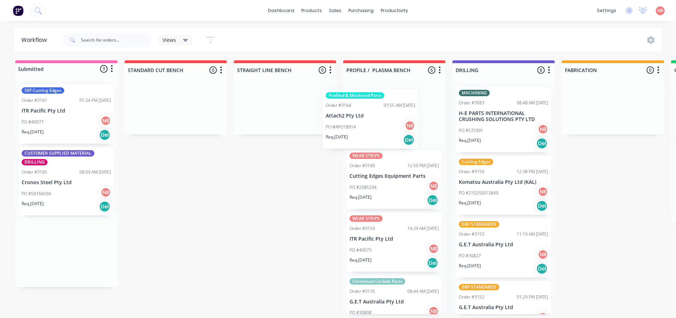
drag, startPoint x: 30, startPoint y: 167, endPoint x: 347, endPoint y: 105, distance: 323.0
click at [347, 105] on div "Submitted 3 Status colour #FF69B4 hex #FF69B4 Save Cancel Summaries Total order…" at bounding box center [587, 187] width 1184 height 254
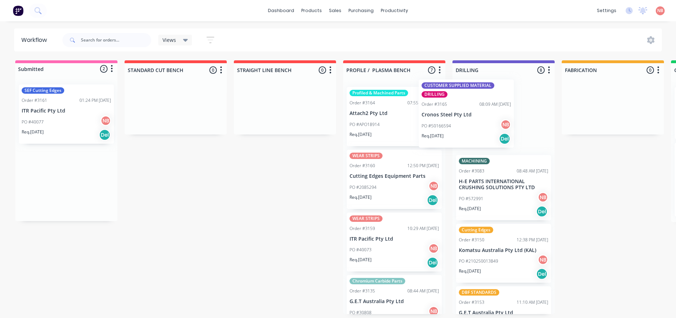
scroll to position [0, 2]
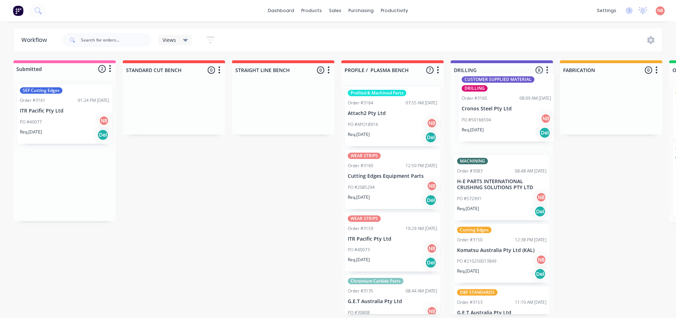
drag, startPoint x: 36, startPoint y: 203, endPoint x: 477, endPoint y: 129, distance: 447.4
click at [478, 129] on div "Submitted 2 Status colour #FF69B4 hex #FF69B4 Save Cancel Summaries Total order…" at bounding box center [585, 187] width 1184 height 254
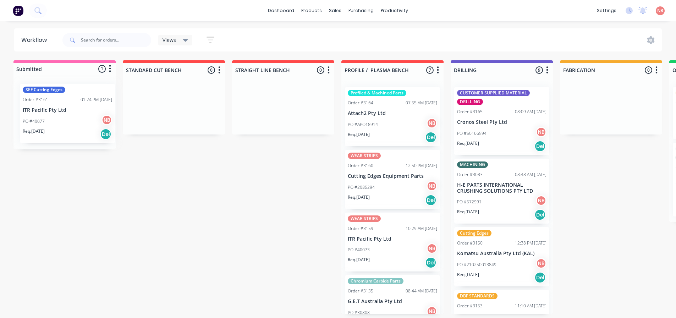
scroll to position [0, 0]
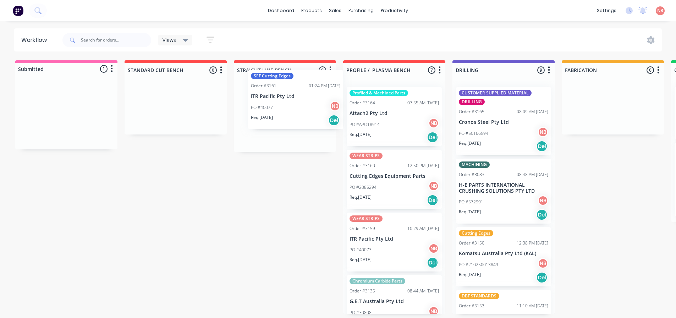
drag, startPoint x: 48, startPoint y: 128, endPoint x: 279, endPoint y: 119, distance: 230.9
click at [279, 119] on div "Submitted 1 Status colour #FF69B4 hex #FF69B4 Save Cancel Summaries Total order…" at bounding box center [587, 187] width 1184 height 254
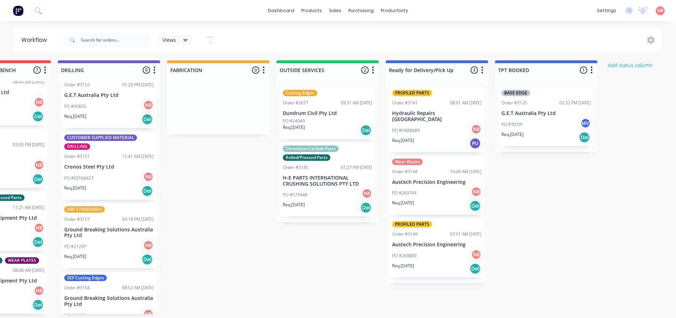
scroll to position [1, 409]
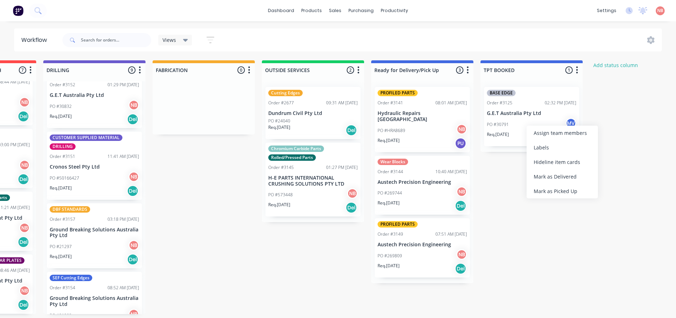
click at [546, 194] on div "Mark as Picked Up" at bounding box center [562, 191] width 71 height 15
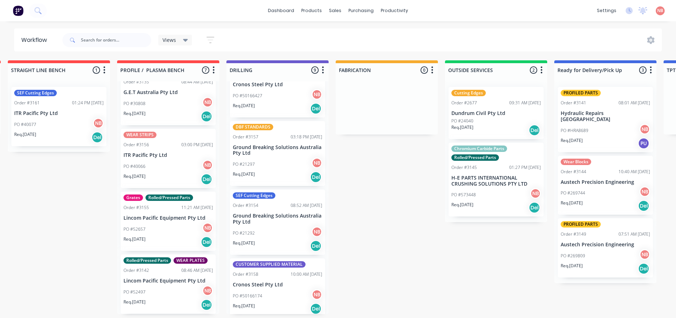
scroll to position [370, 0]
